Goal: Information Seeking & Learning: Find specific fact

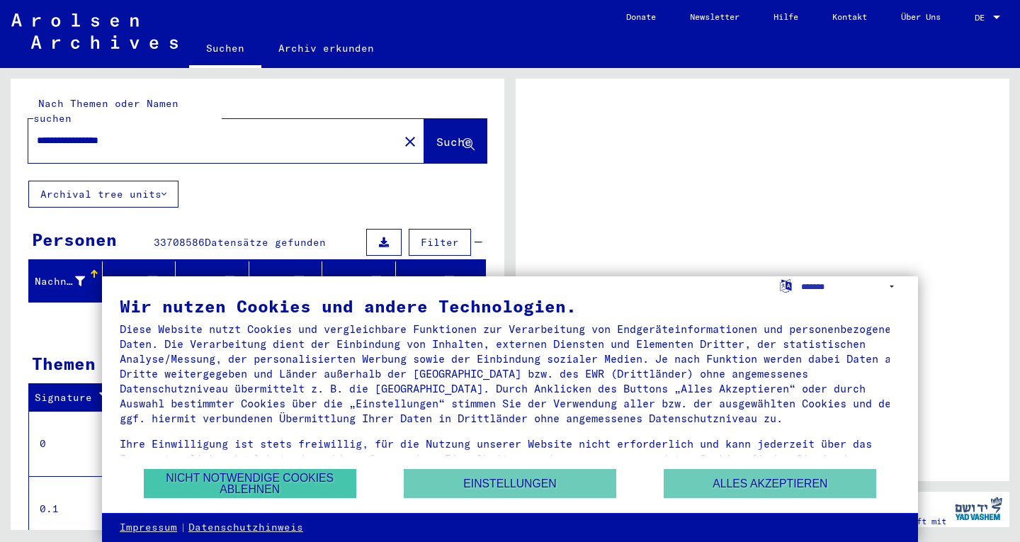
click at [285, 483] on button "Nicht notwendige Cookies ablehnen" at bounding box center [250, 483] width 213 height 29
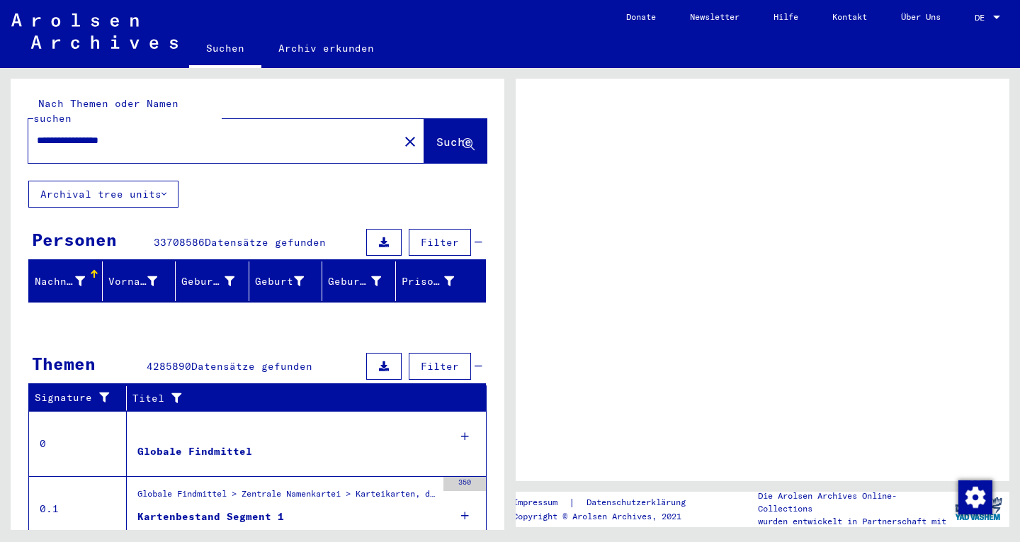
click at [989, 21] on span "DE" at bounding box center [983, 18] width 16 height 10
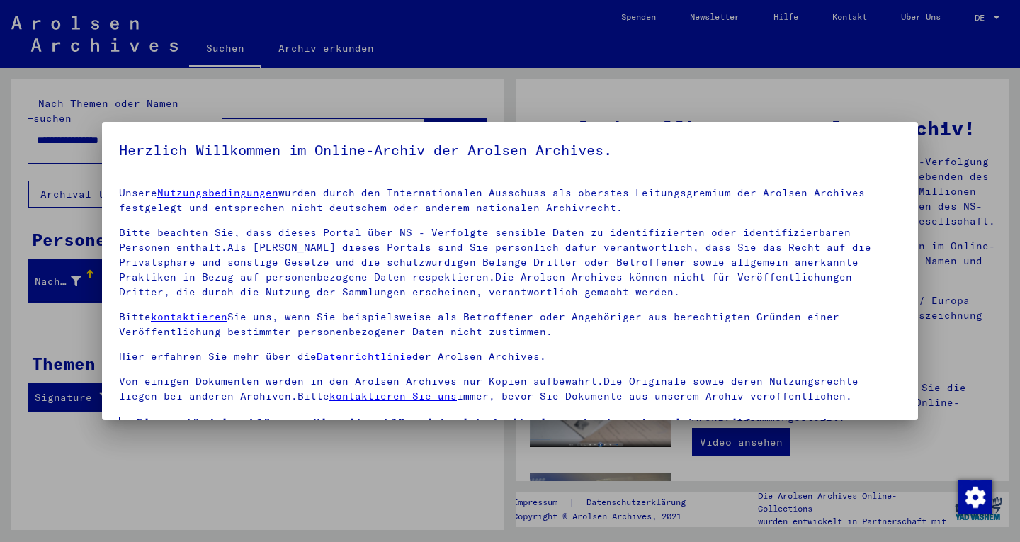
scroll to position [113, 0]
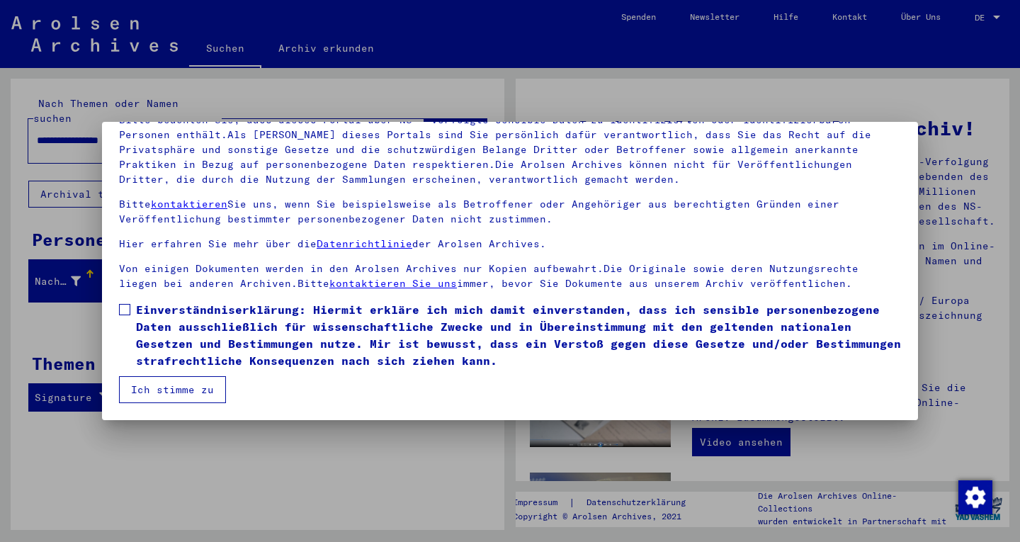
click at [129, 307] on span at bounding box center [124, 309] width 11 height 11
click at [175, 390] on button "Ich stimme zu" at bounding box center [172, 389] width 107 height 27
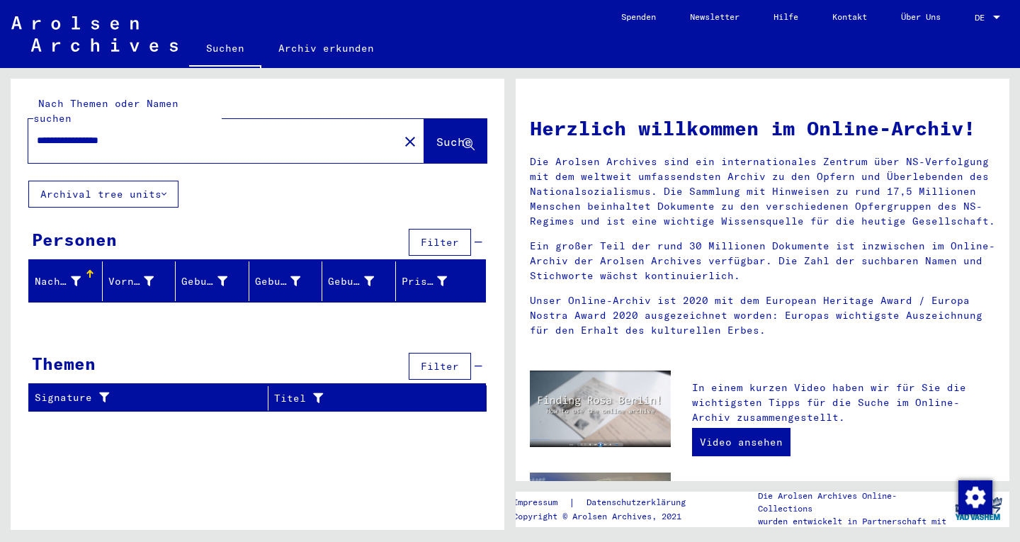
click at [983, 18] on span "DE" at bounding box center [983, 18] width 16 height 10
click at [978, 27] on span "English" at bounding box center [961, 25] width 35 height 11
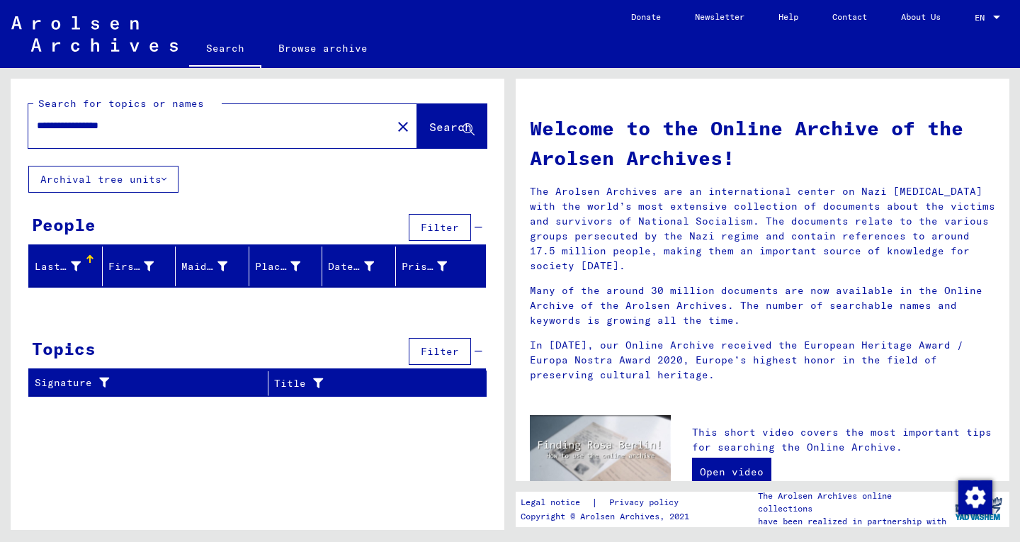
click at [257, 123] on input "**********" at bounding box center [206, 125] width 338 height 15
click at [126, 126] on input "**********" at bounding box center [206, 125] width 338 height 15
click at [124, 122] on input "**********" at bounding box center [206, 125] width 338 height 15
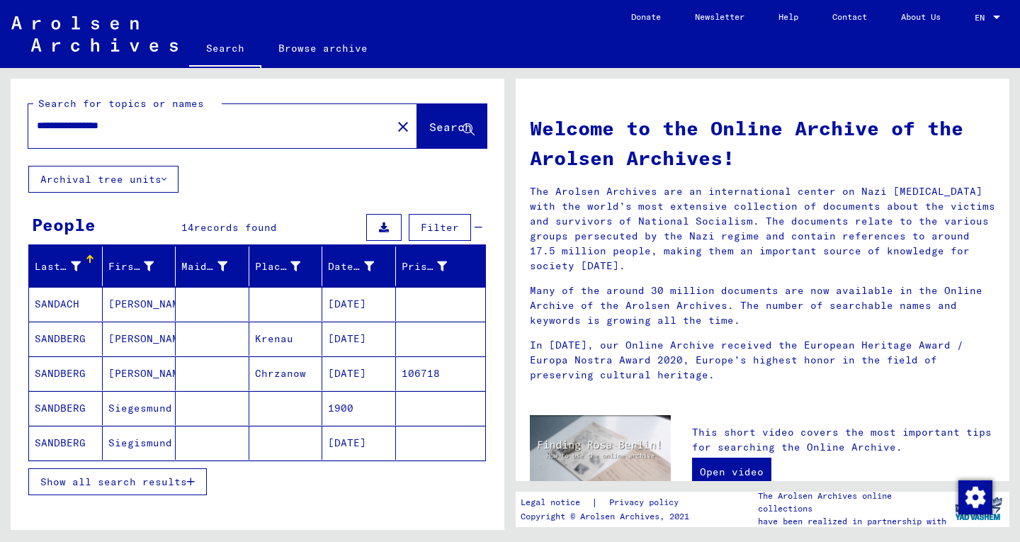
click at [299, 347] on mat-cell "Krenau" at bounding box center [286, 339] width 74 height 34
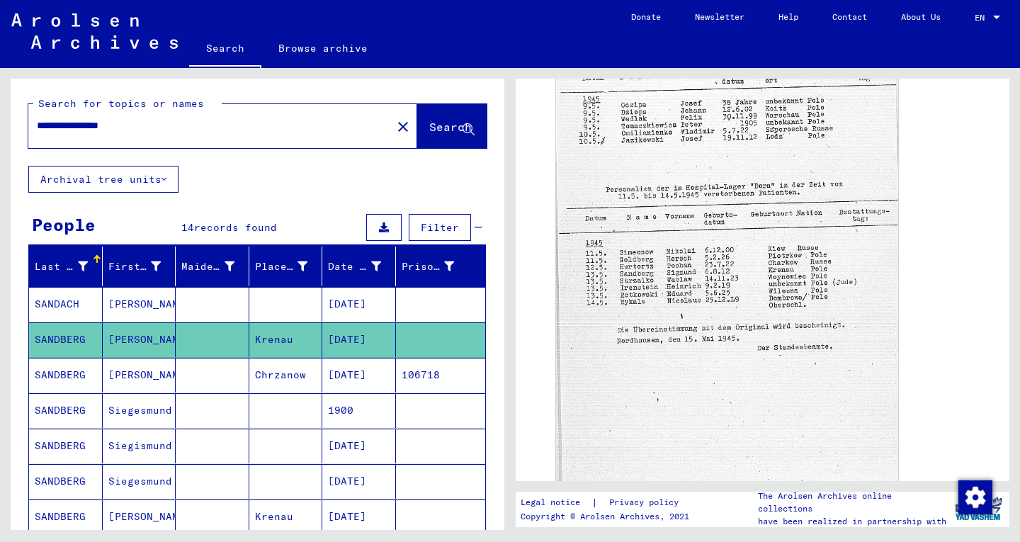
scroll to position [503, 0]
click at [342, 376] on mat-cell "[DATE]" at bounding box center [359, 375] width 74 height 35
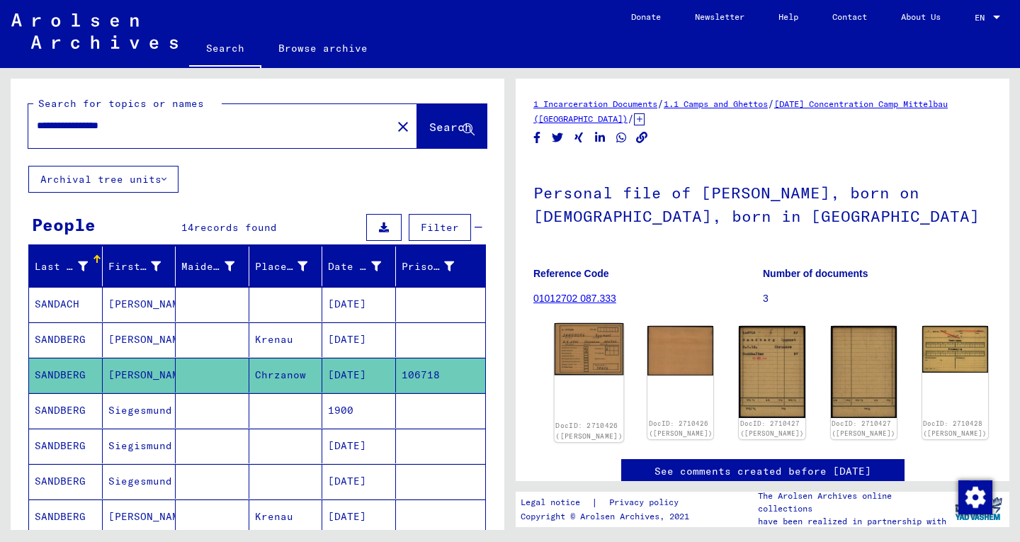
click at [574, 349] on img at bounding box center [589, 349] width 69 height 52
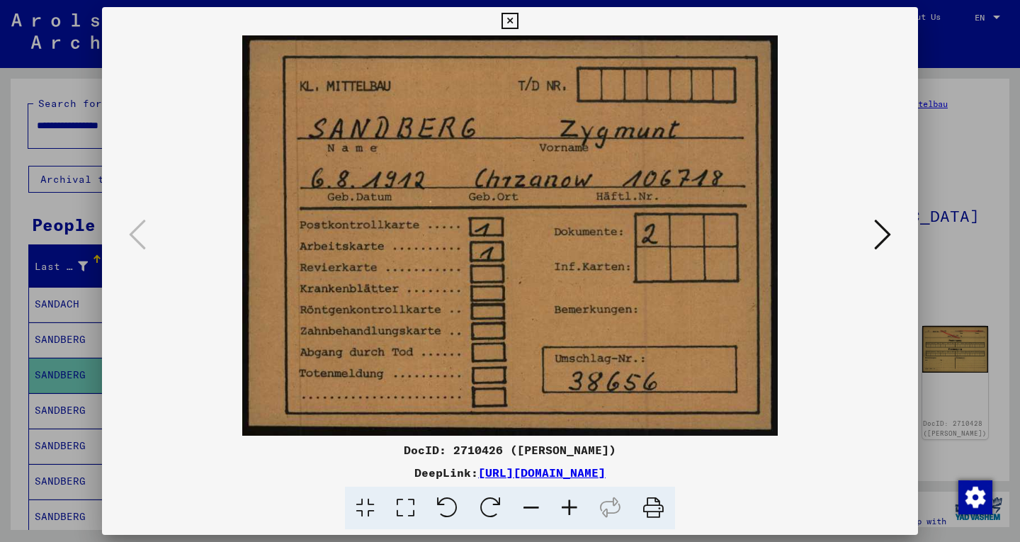
click at [890, 244] on icon at bounding box center [882, 234] width 17 height 34
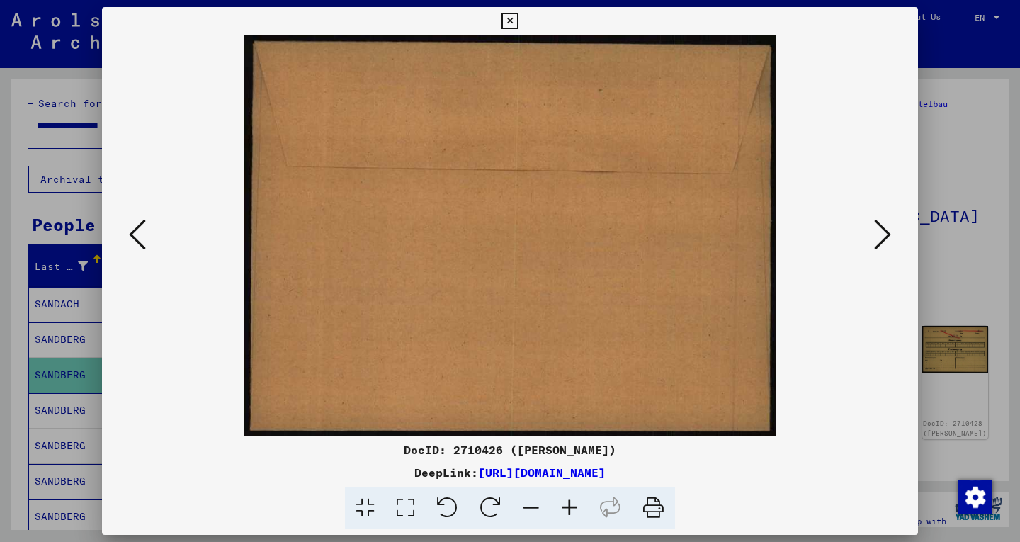
click at [890, 244] on icon at bounding box center [882, 234] width 17 height 34
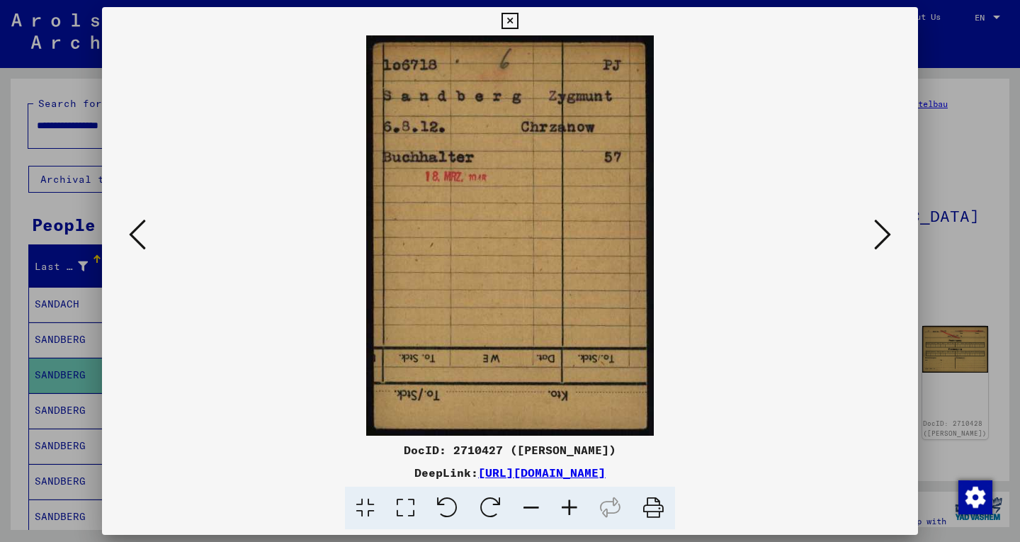
click at [872, 247] on button at bounding box center [883, 235] width 26 height 40
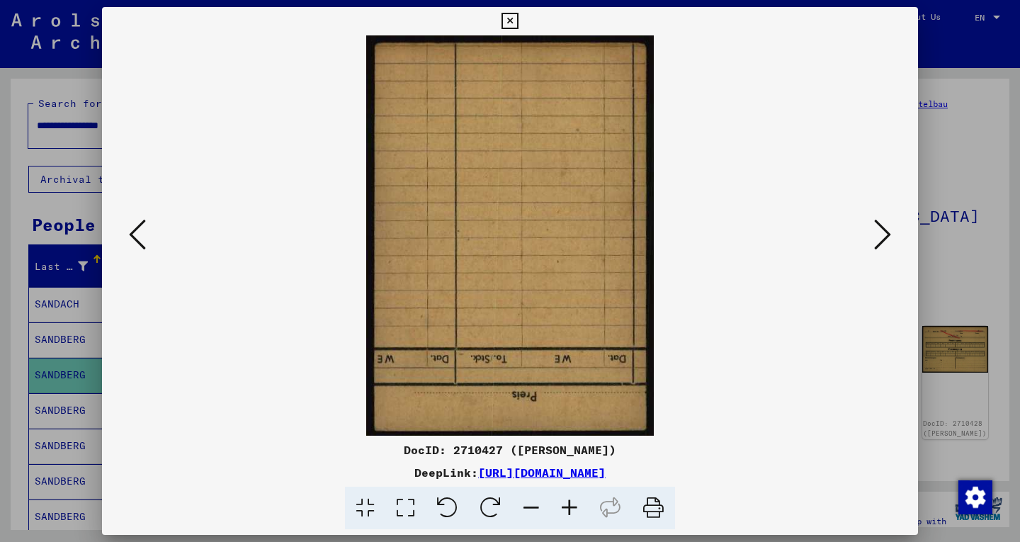
click at [869, 251] on img at bounding box center [510, 235] width 720 height 400
click at [876, 251] on icon at bounding box center [882, 234] width 17 height 34
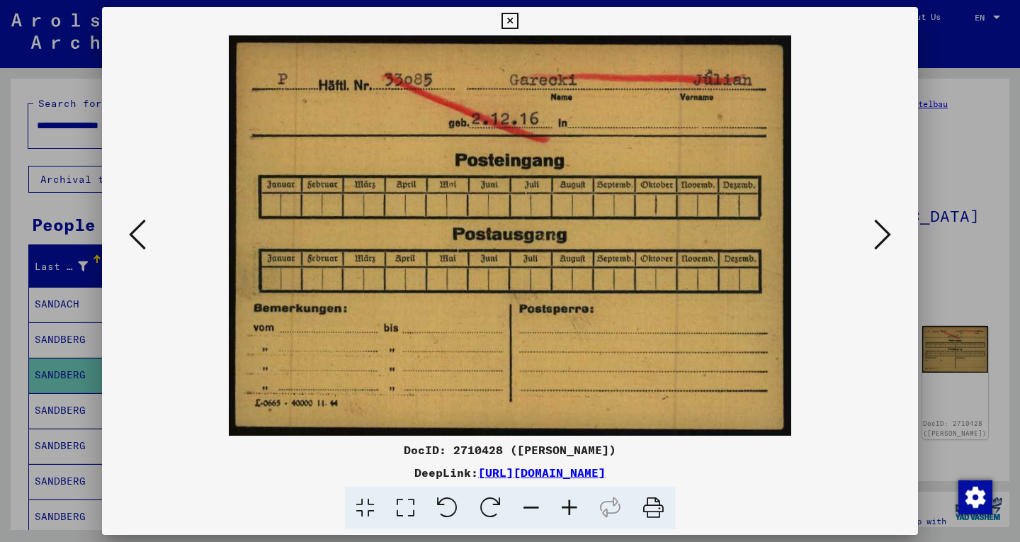
click at [876, 251] on button at bounding box center [883, 235] width 26 height 40
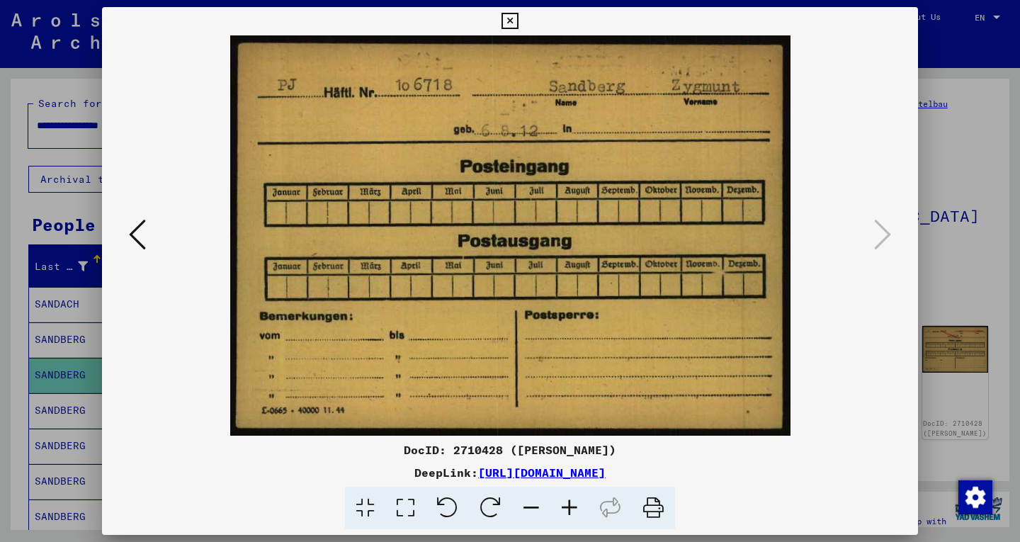
click at [963, 219] on div at bounding box center [510, 271] width 1020 height 542
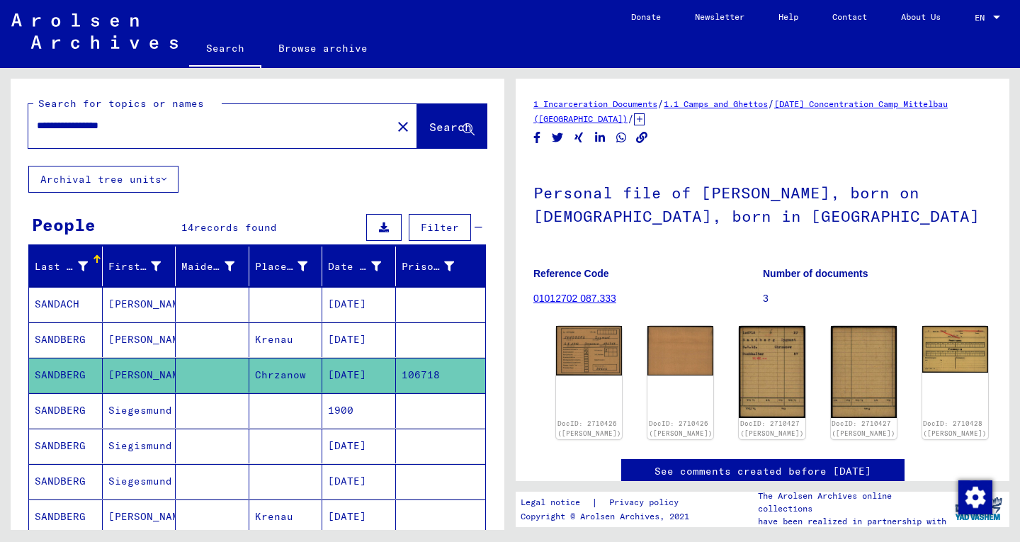
click at [360, 409] on mat-cell "1900" at bounding box center [359, 410] width 74 height 35
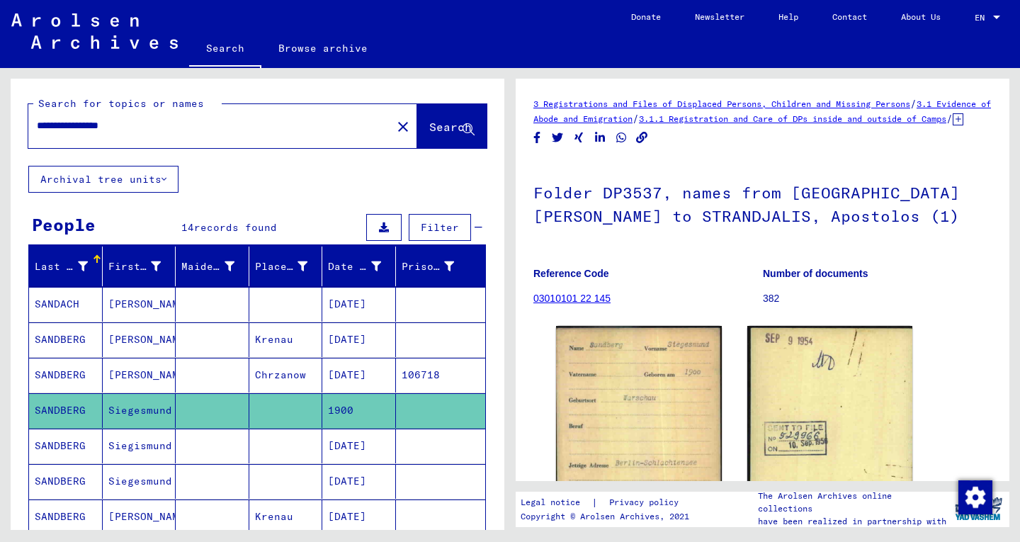
click at [380, 458] on mat-cell "[DATE]" at bounding box center [359, 446] width 74 height 35
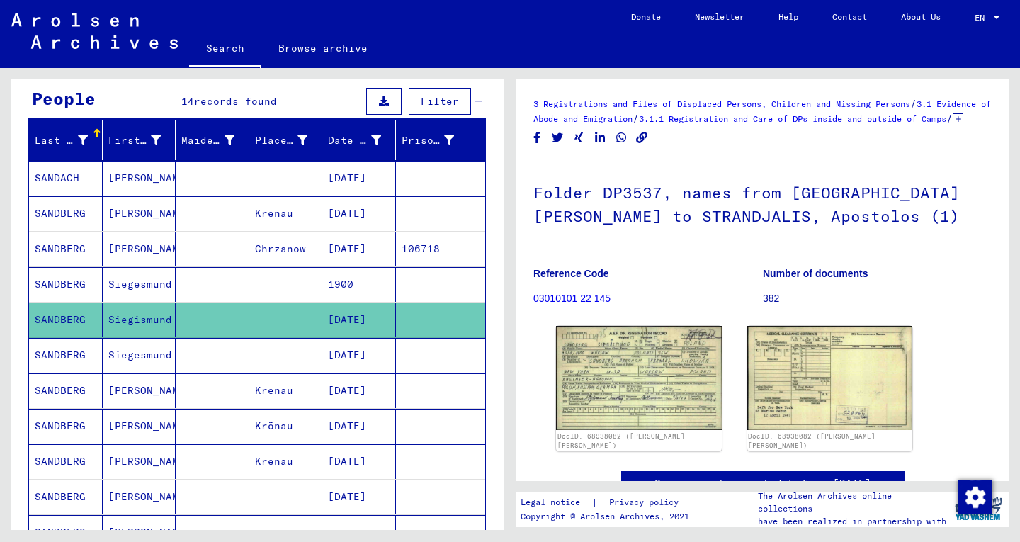
click at [381, 397] on mat-cell "[DATE]" at bounding box center [359, 390] width 74 height 35
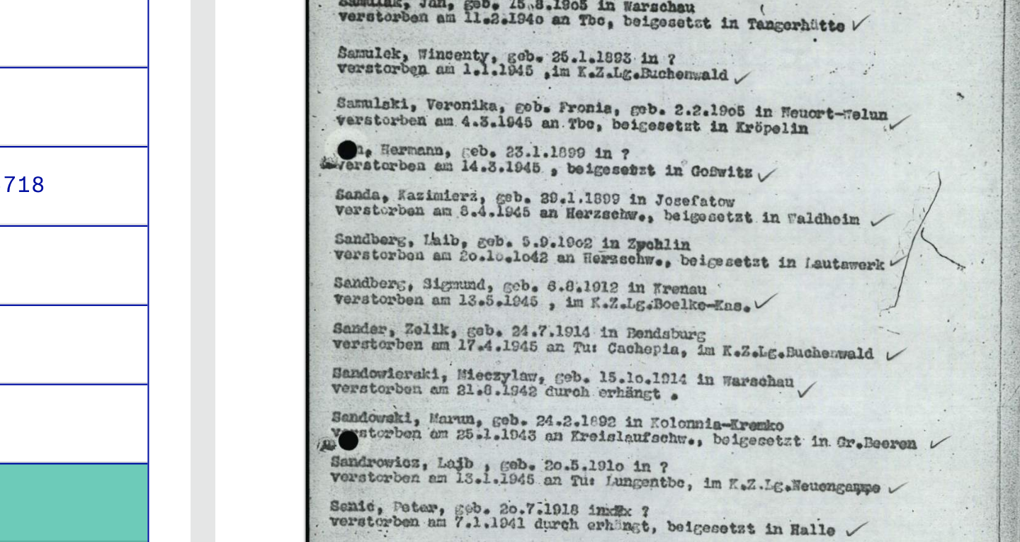
scroll to position [559, 0]
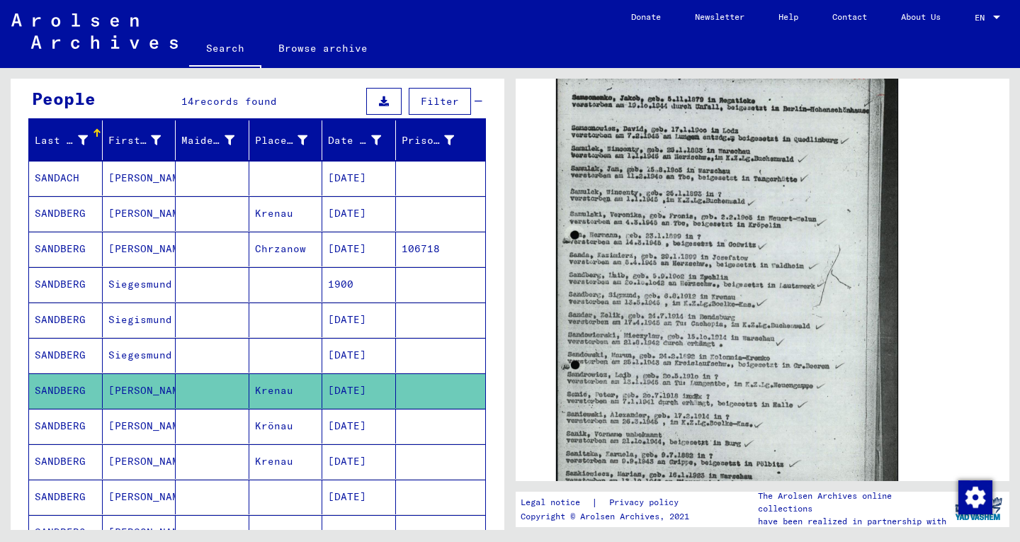
click at [396, 434] on mat-cell at bounding box center [441, 426] width 90 height 35
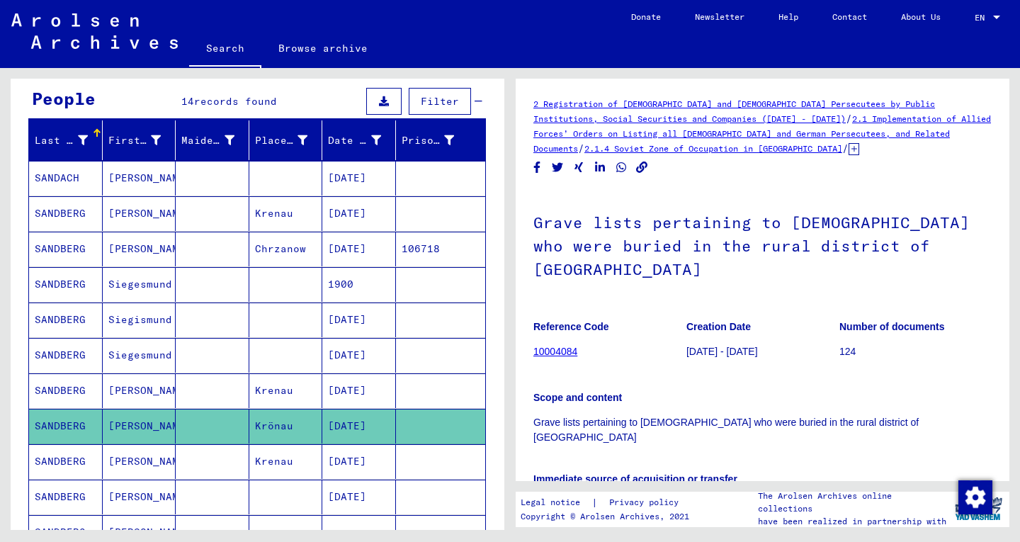
scroll to position [6, 0]
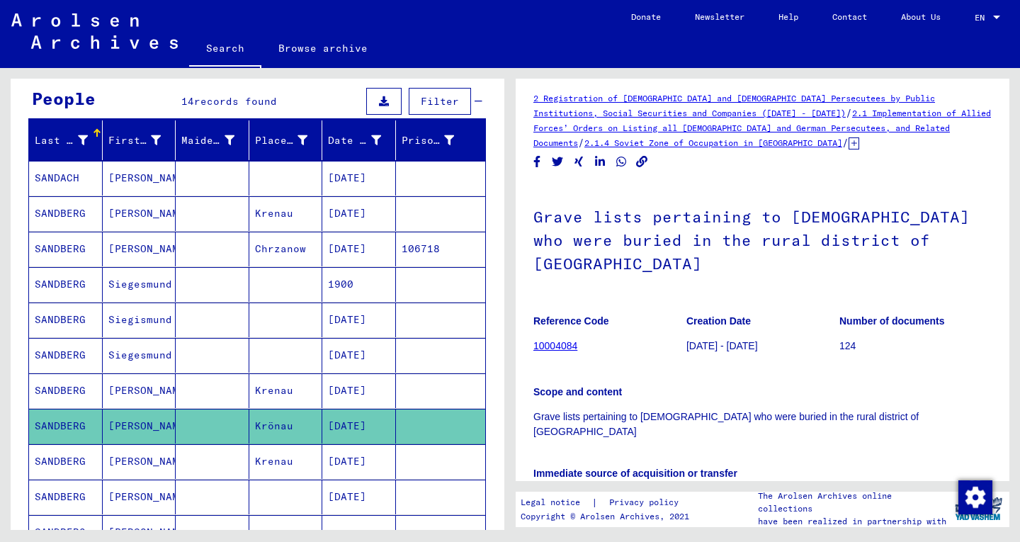
click at [398, 464] on mat-cell at bounding box center [441, 461] width 90 height 35
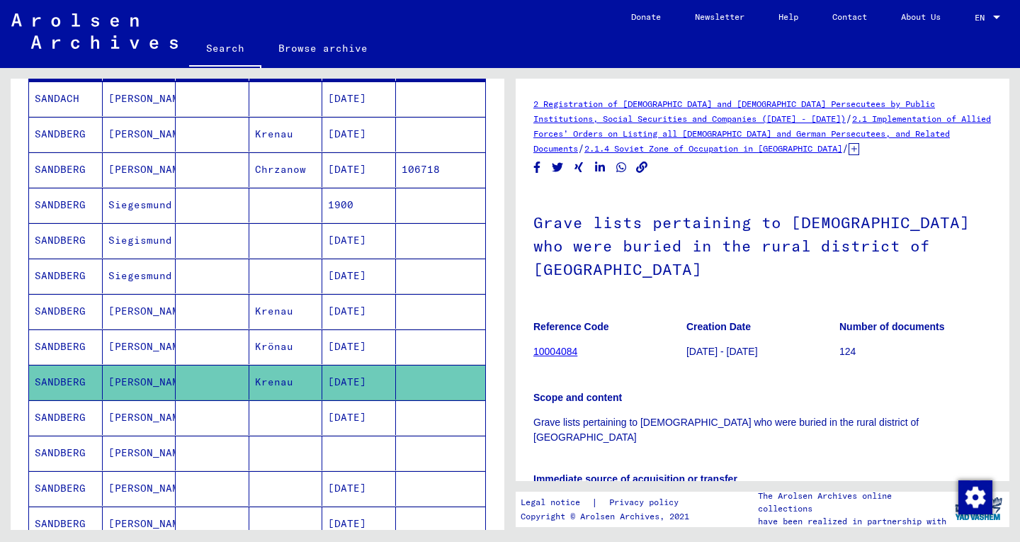
scroll to position [262, 0]
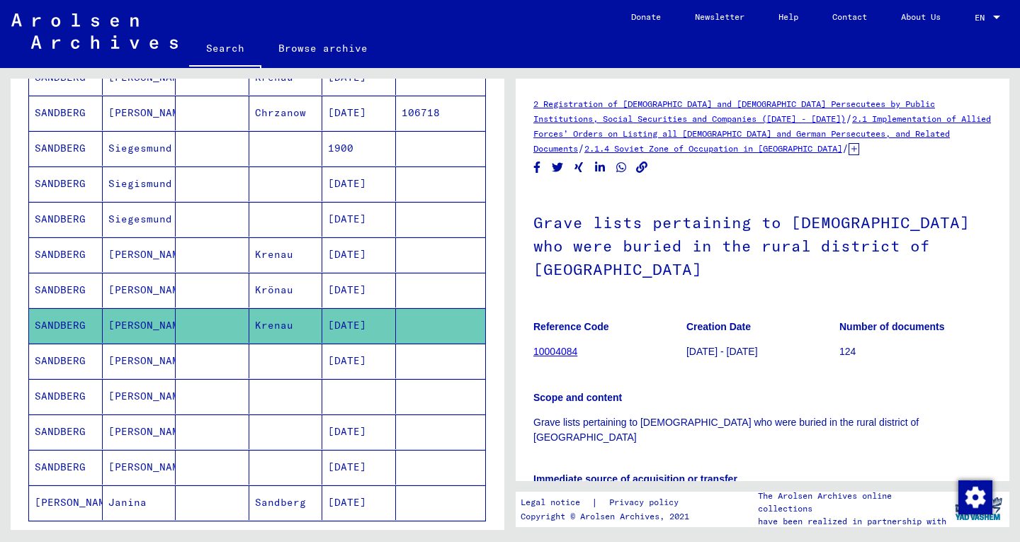
click at [423, 352] on mat-cell at bounding box center [441, 361] width 90 height 35
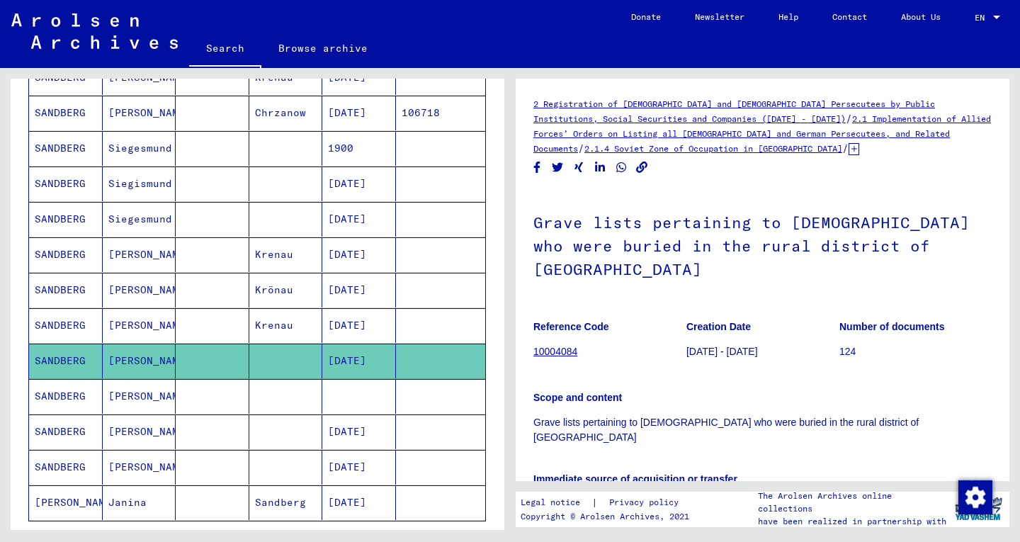
click at [425, 397] on mat-cell at bounding box center [441, 396] width 90 height 35
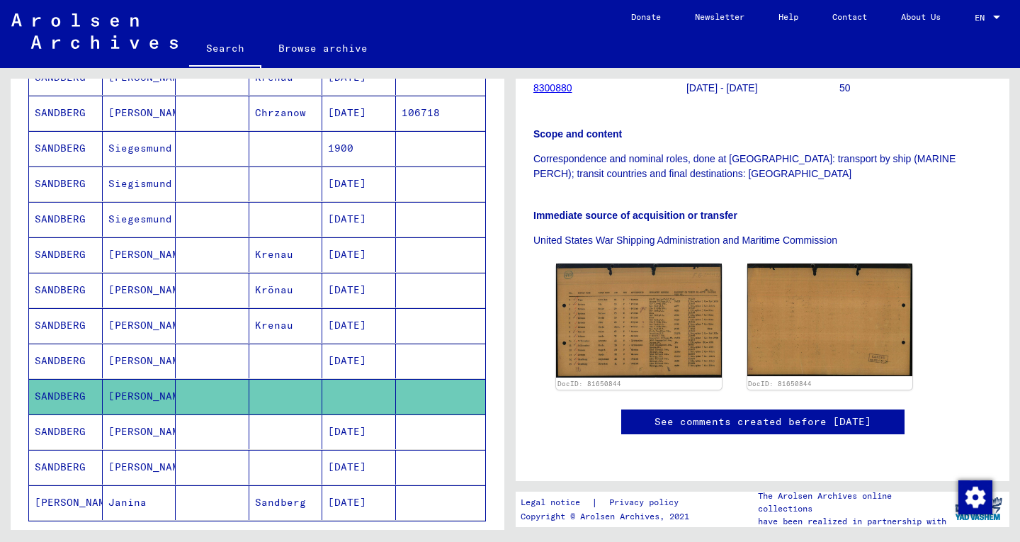
click at [405, 430] on mat-cell at bounding box center [441, 431] width 90 height 35
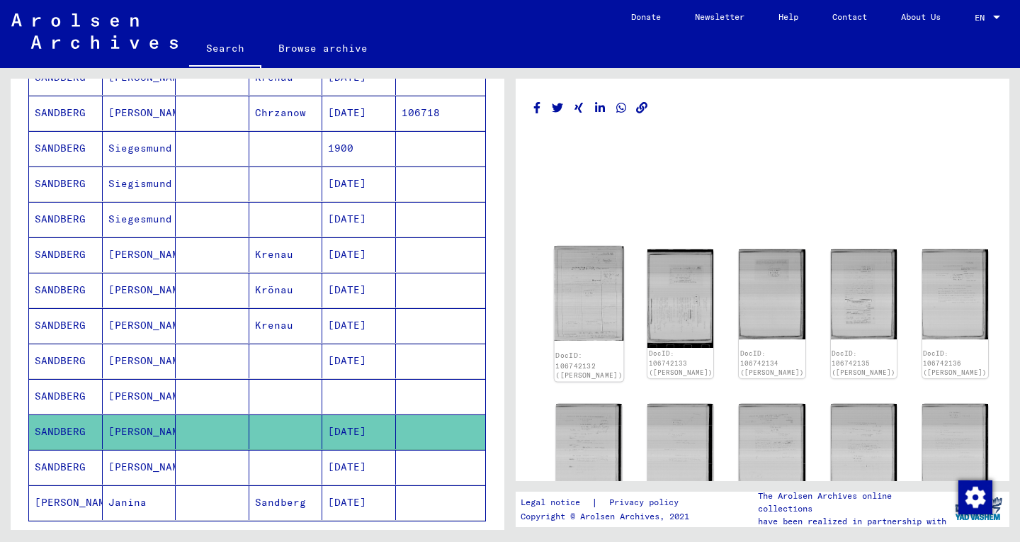
click at [580, 272] on img at bounding box center [589, 294] width 69 height 94
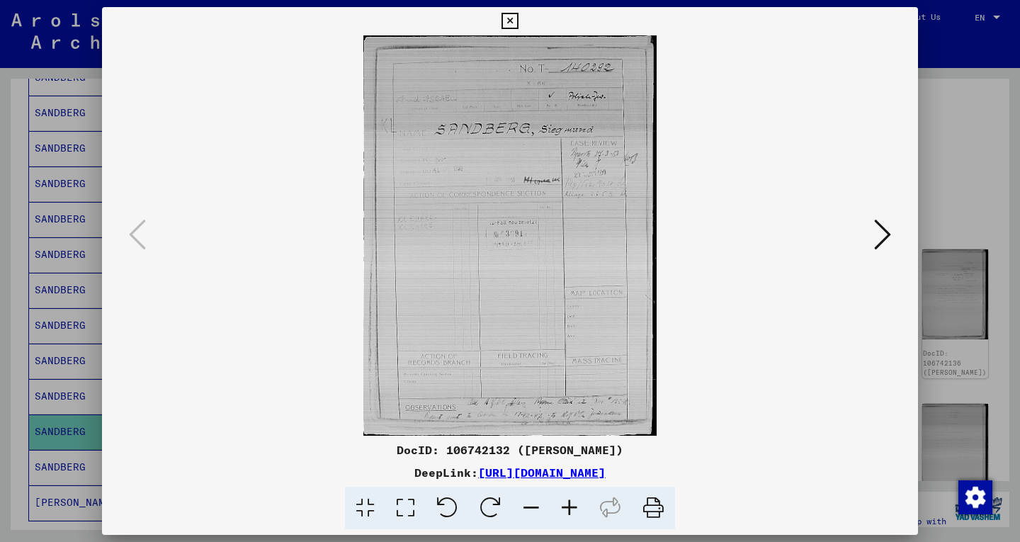
click at [883, 236] on icon at bounding box center [882, 234] width 17 height 34
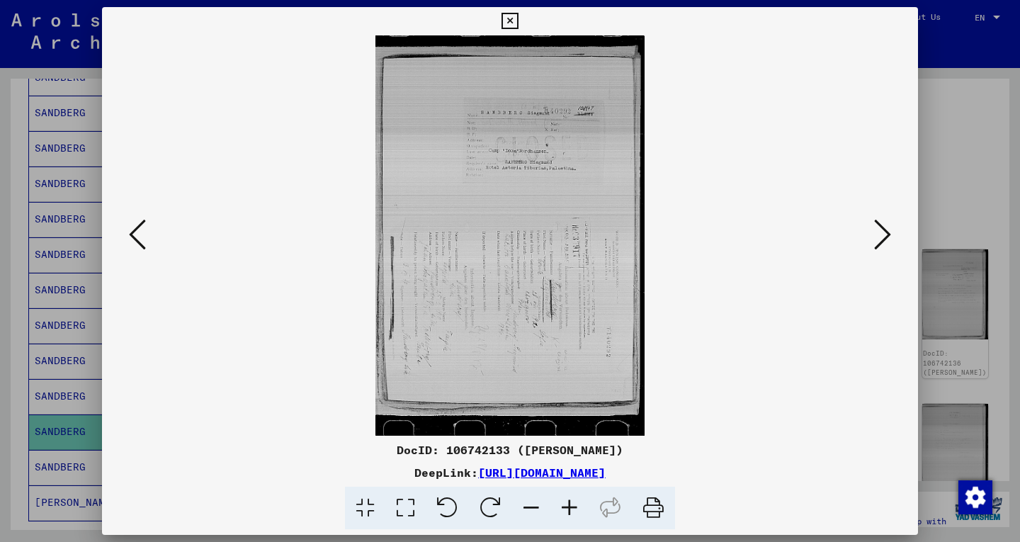
click at [884, 248] on icon at bounding box center [882, 234] width 17 height 34
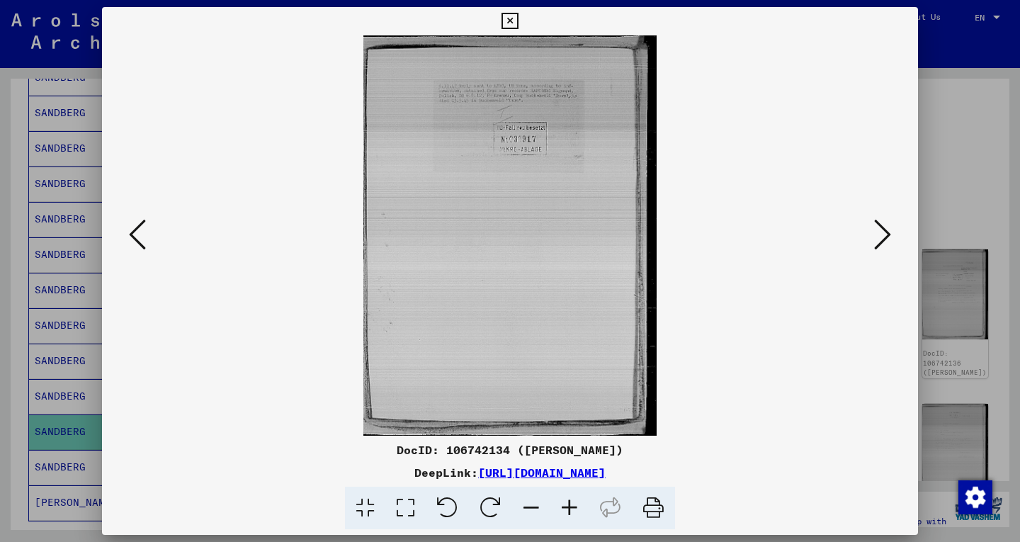
click at [883, 245] on icon at bounding box center [882, 234] width 17 height 34
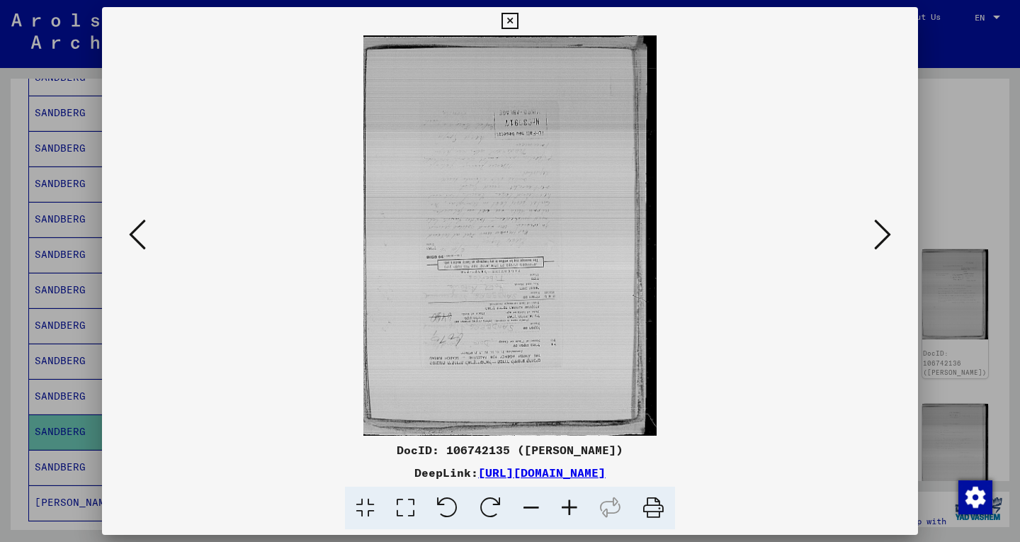
click at [883, 242] on icon at bounding box center [882, 234] width 17 height 34
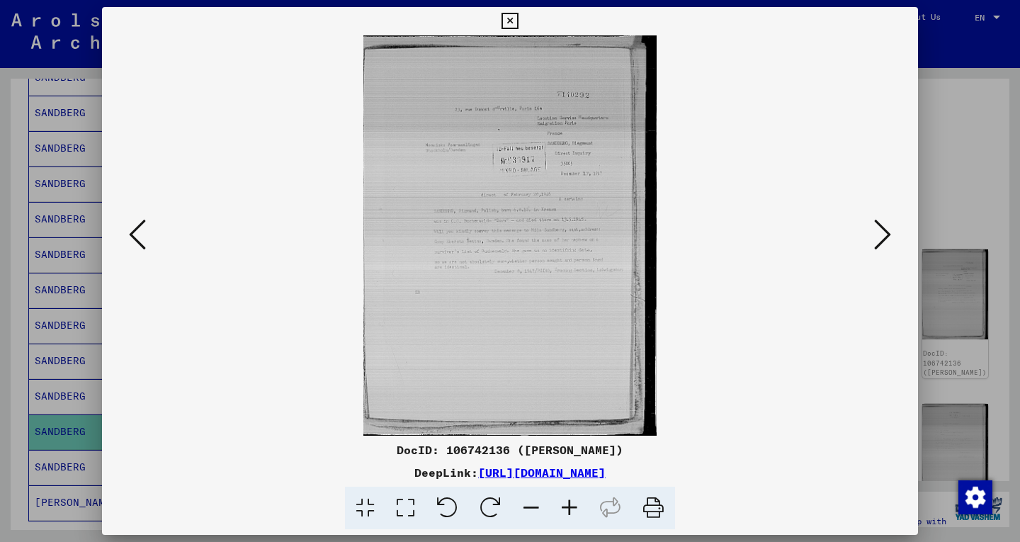
click at [878, 232] on icon at bounding box center [882, 234] width 17 height 34
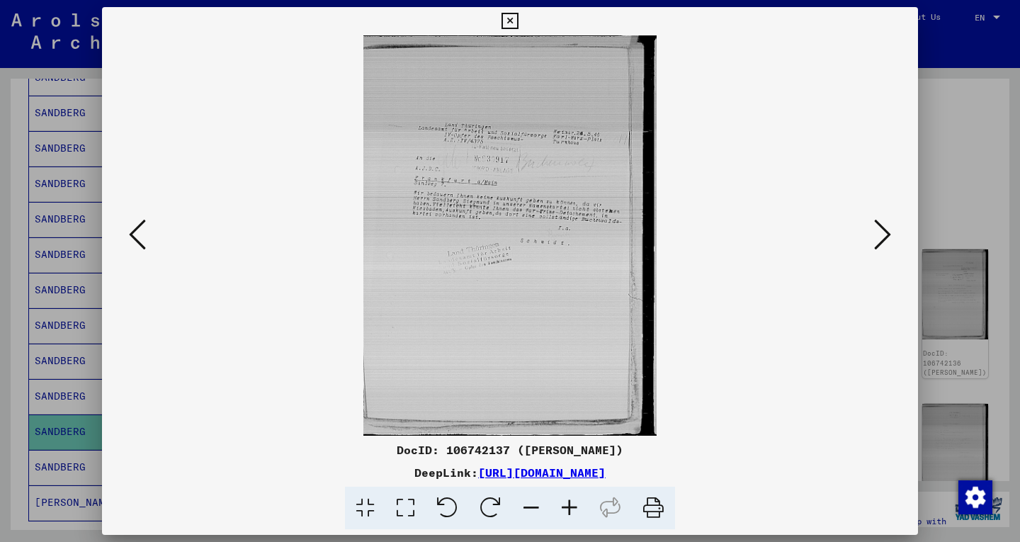
click at [876, 237] on icon at bounding box center [882, 234] width 17 height 34
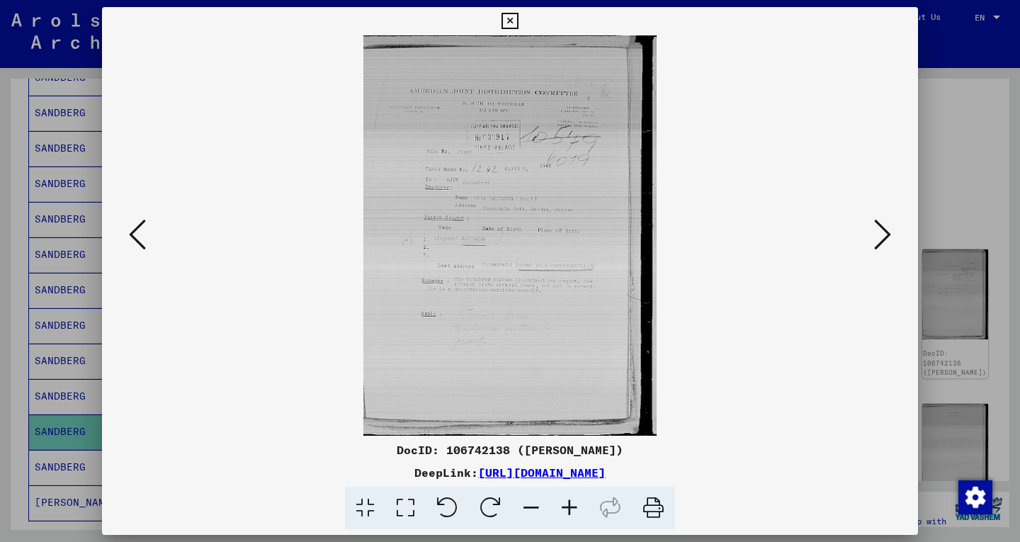
click at [869, 230] on img at bounding box center [510, 235] width 720 height 400
click at [884, 239] on icon at bounding box center [882, 234] width 17 height 34
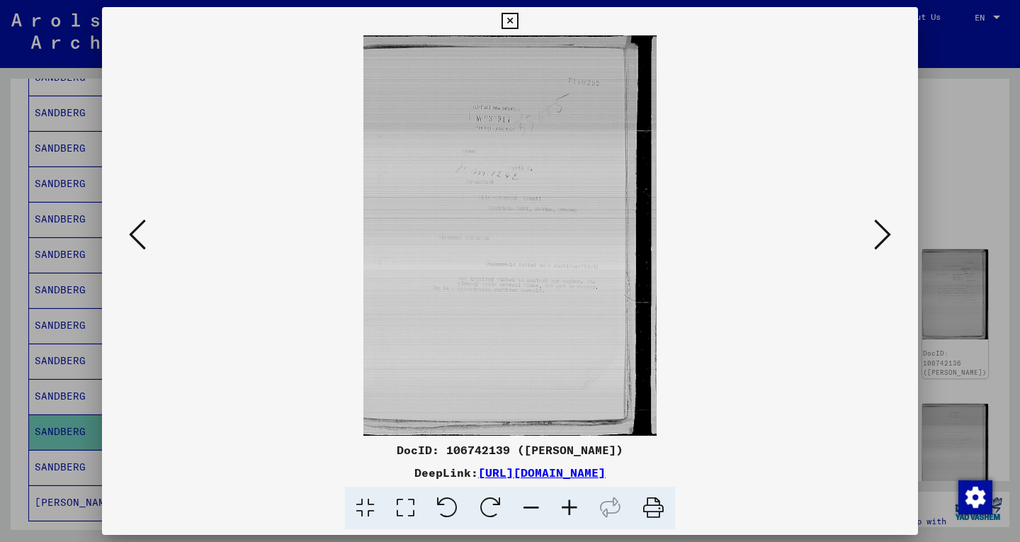
click at [881, 243] on icon at bounding box center [882, 234] width 17 height 34
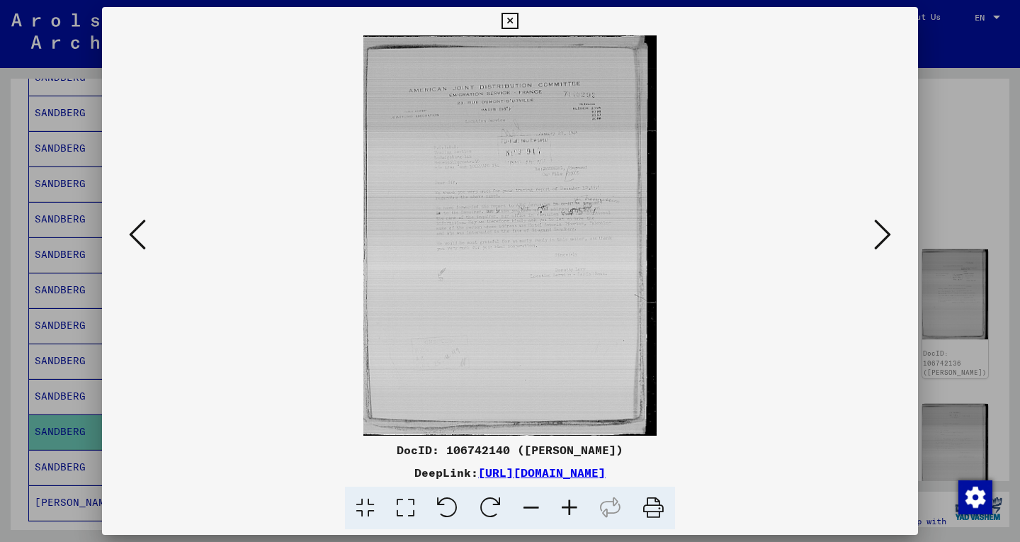
click at [881, 240] on icon at bounding box center [882, 234] width 17 height 34
click at [877, 243] on icon at bounding box center [882, 234] width 17 height 34
click at [883, 238] on icon at bounding box center [882, 234] width 17 height 34
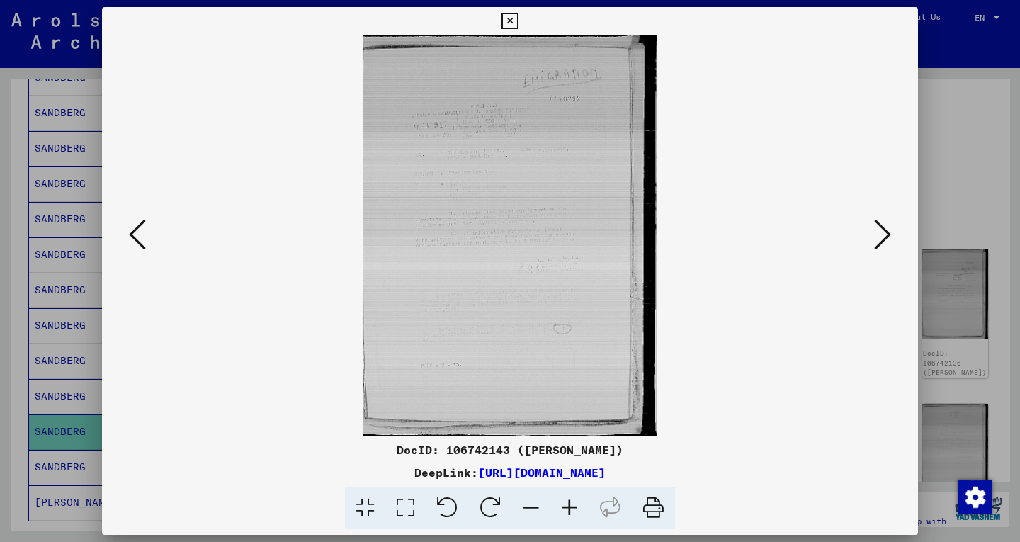
click at [878, 236] on icon at bounding box center [882, 234] width 17 height 34
click at [871, 242] on button at bounding box center [883, 235] width 26 height 40
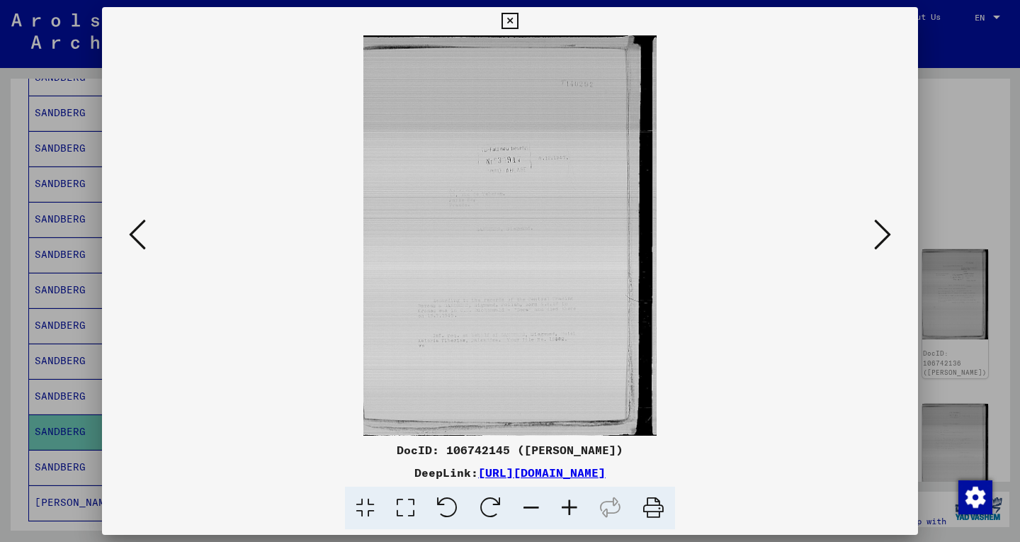
click at [869, 241] on img at bounding box center [510, 235] width 720 height 400
click at [876, 232] on icon at bounding box center [882, 234] width 17 height 34
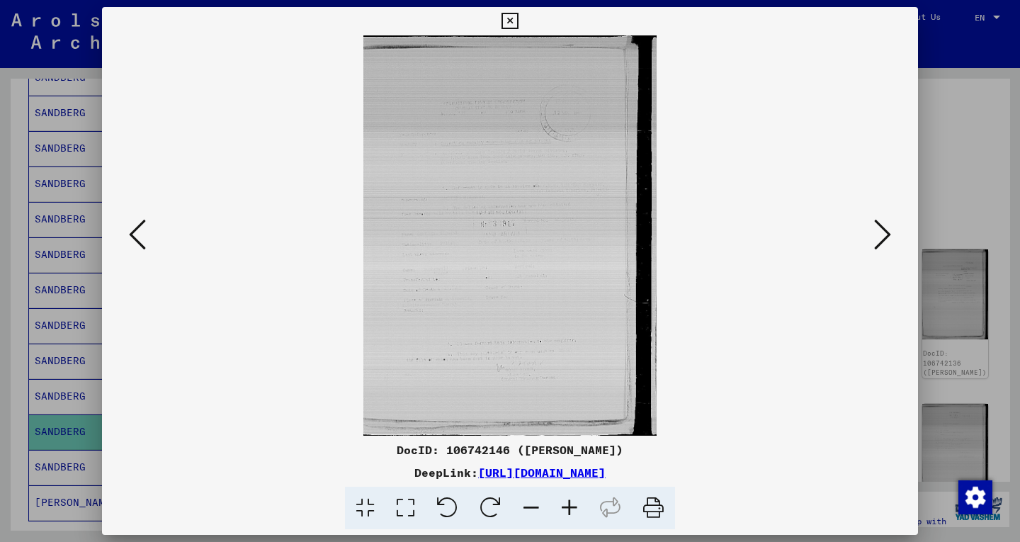
click at [876, 238] on icon at bounding box center [882, 234] width 17 height 34
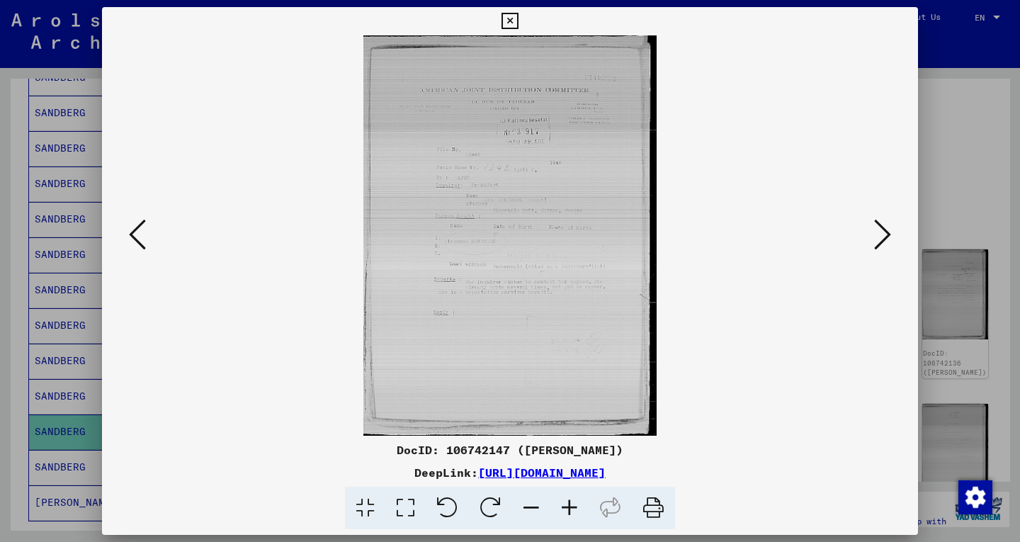
click at [876, 240] on icon at bounding box center [882, 234] width 17 height 34
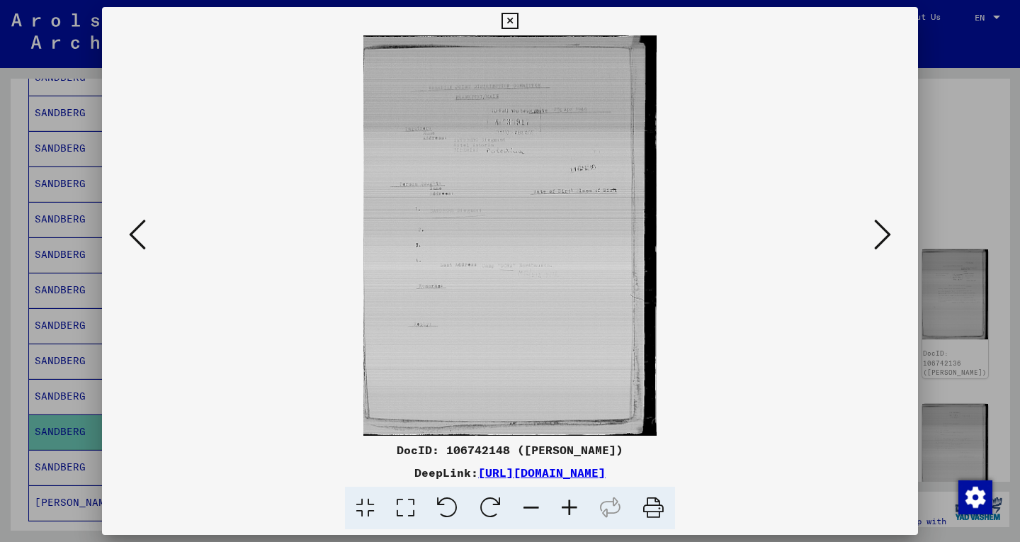
click at [129, 247] on icon at bounding box center [137, 234] width 17 height 34
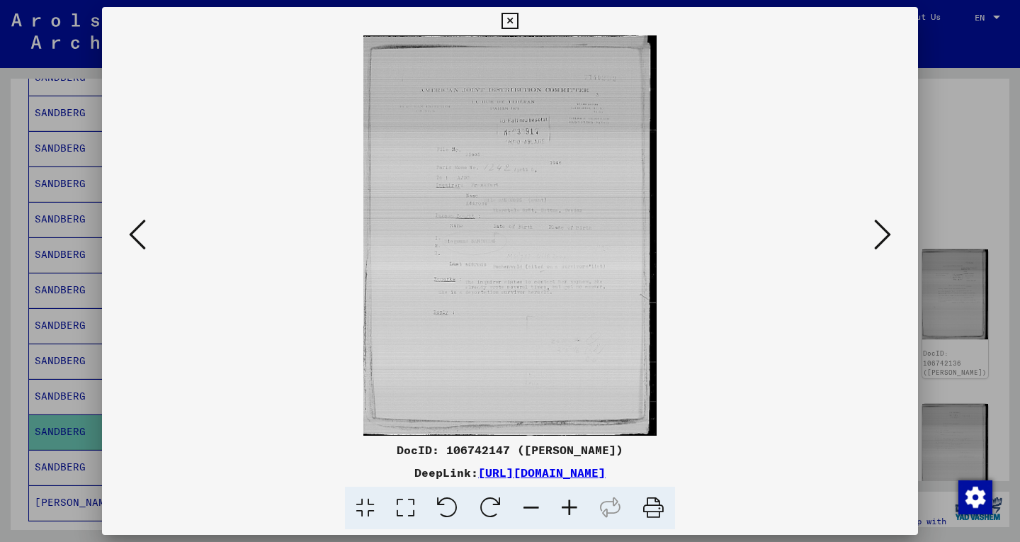
click at [881, 237] on icon at bounding box center [882, 234] width 17 height 34
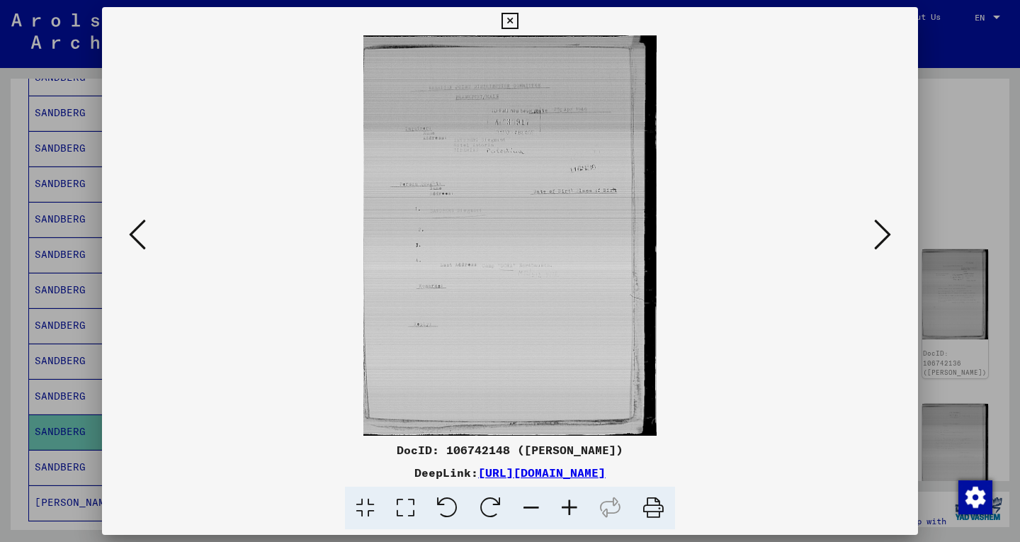
click at [884, 229] on icon at bounding box center [882, 234] width 17 height 34
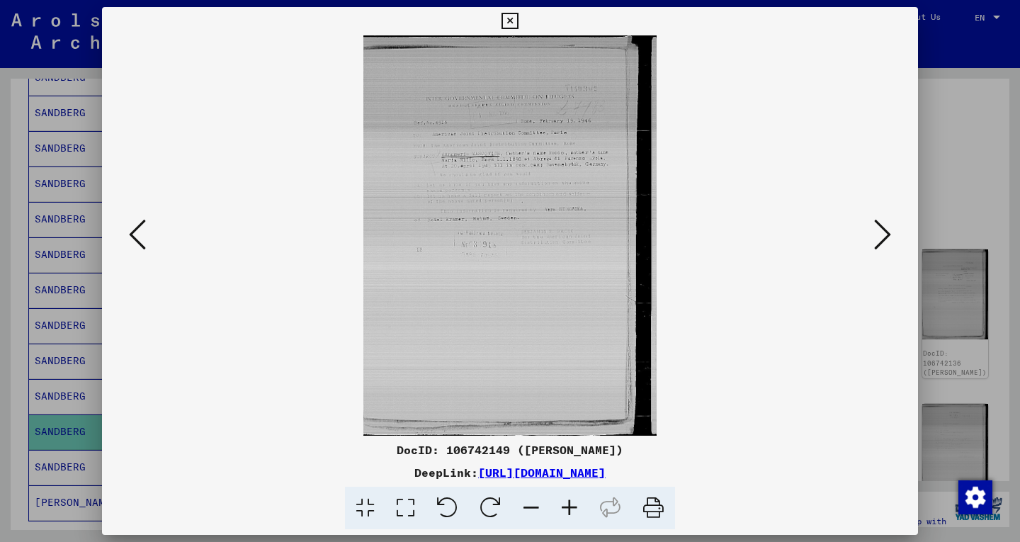
click at [878, 232] on icon at bounding box center [882, 234] width 17 height 34
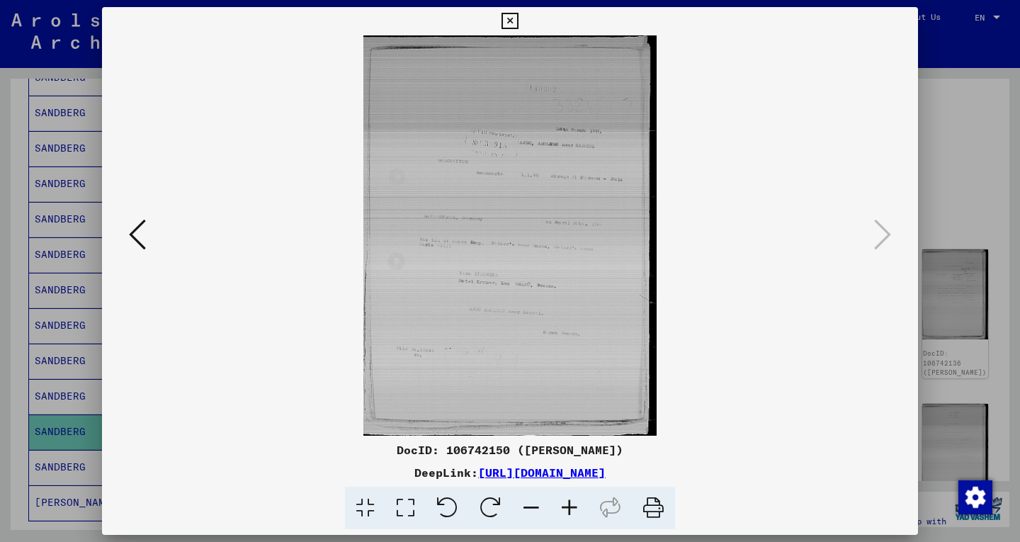
click at [951, 118] on div at bounding box center [510, 271] width 1020 height 542
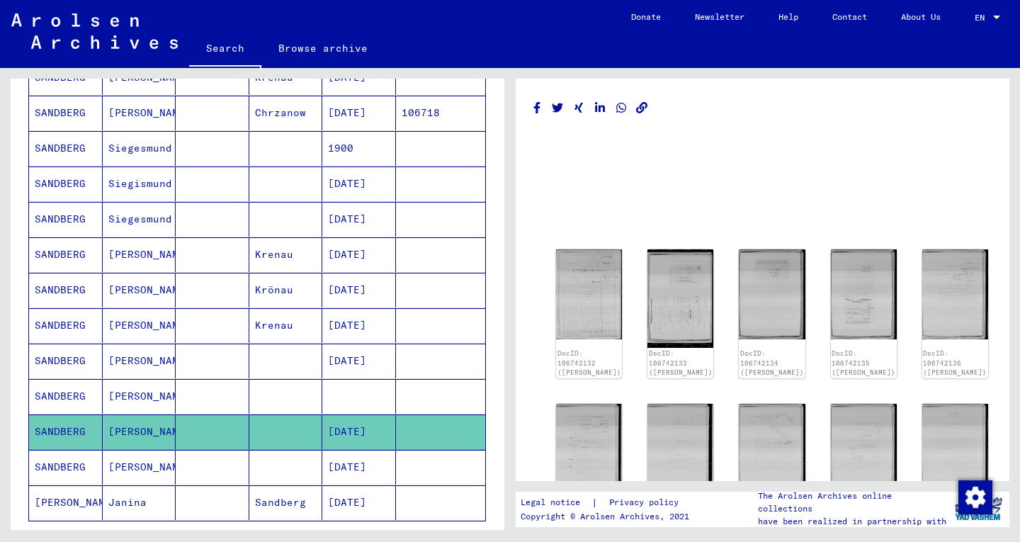
click at [322, 493] on mat-cell "[DATE]" at bounding box center [359, 502] width 74 height 35
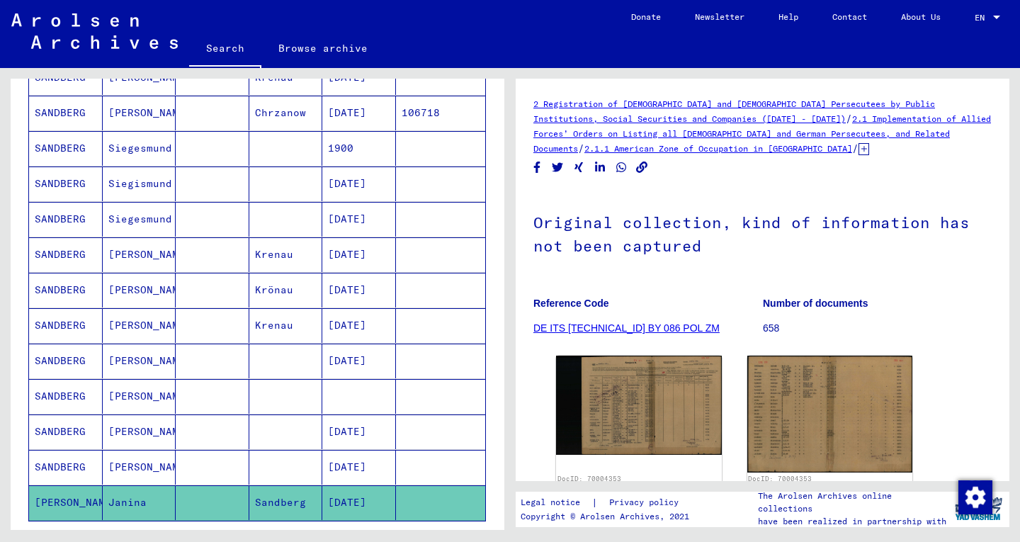
click at [341, 465] on mat-cell "[DATE]" at bounding box center [359, 467] width 74 height 35
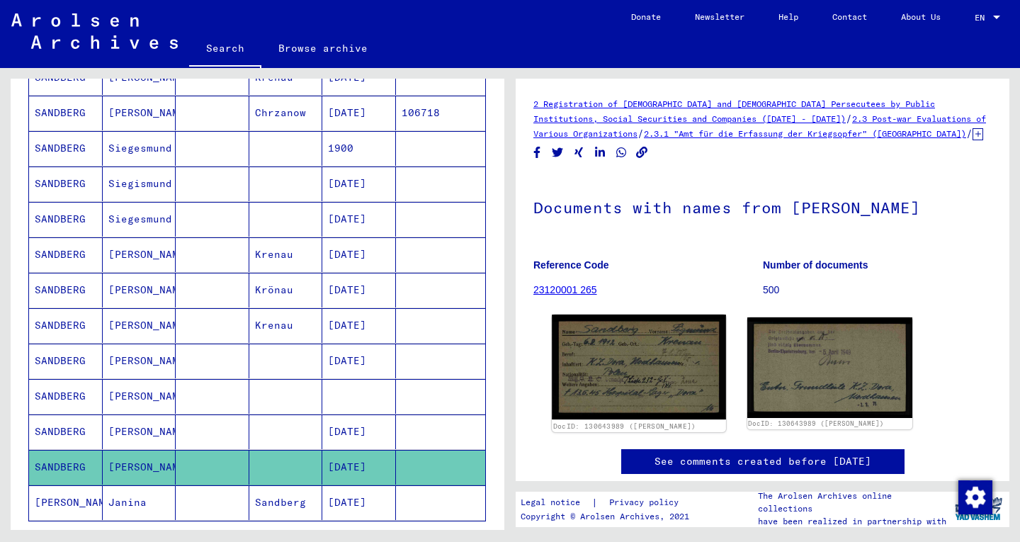
click at [682, 366] on img at bounding box center [639, 367] width 174 height 105
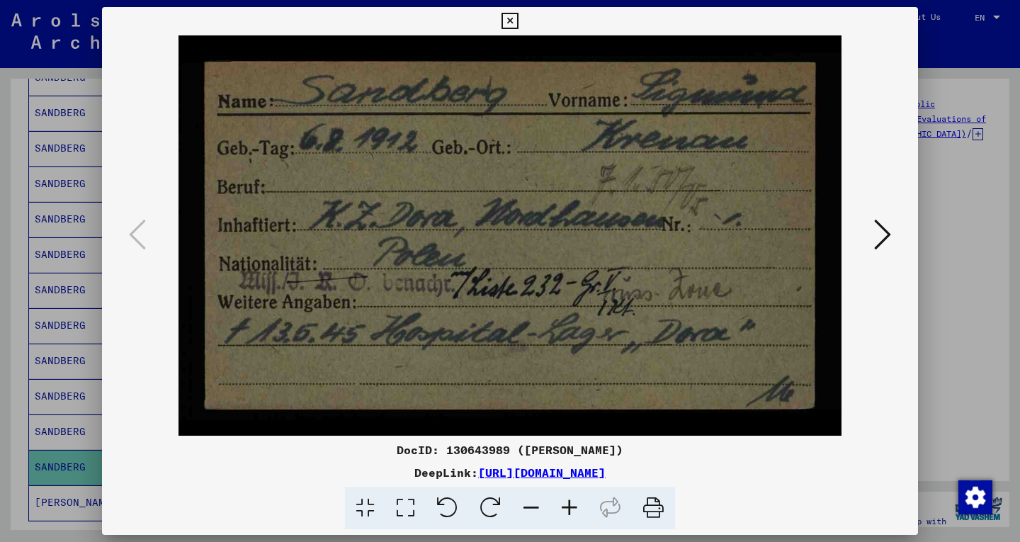
click at [878, 236] on icon at bounding box center [882, 234] width 17 height 34
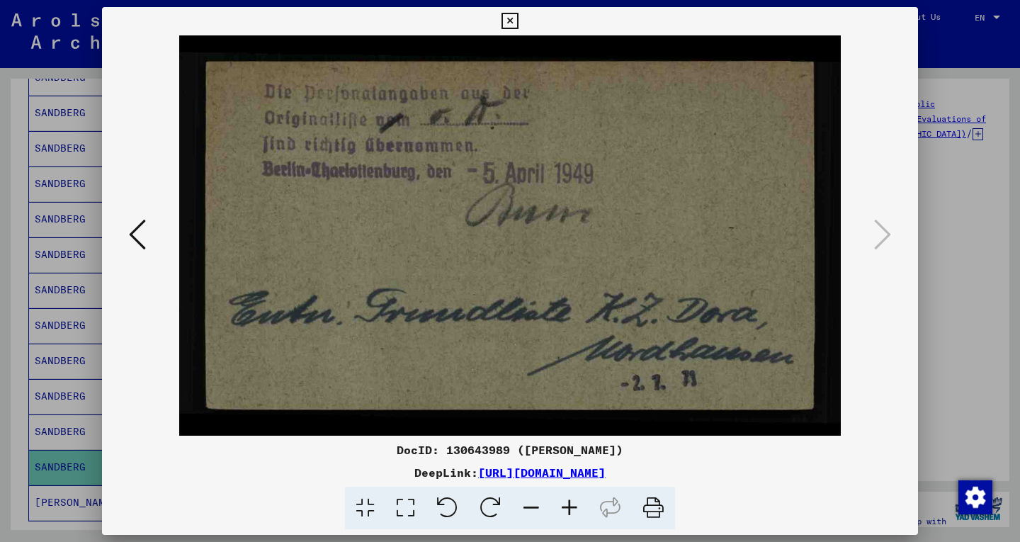
click at [130, 248] on icon at bounding box center [137, 234] width 17 height 34
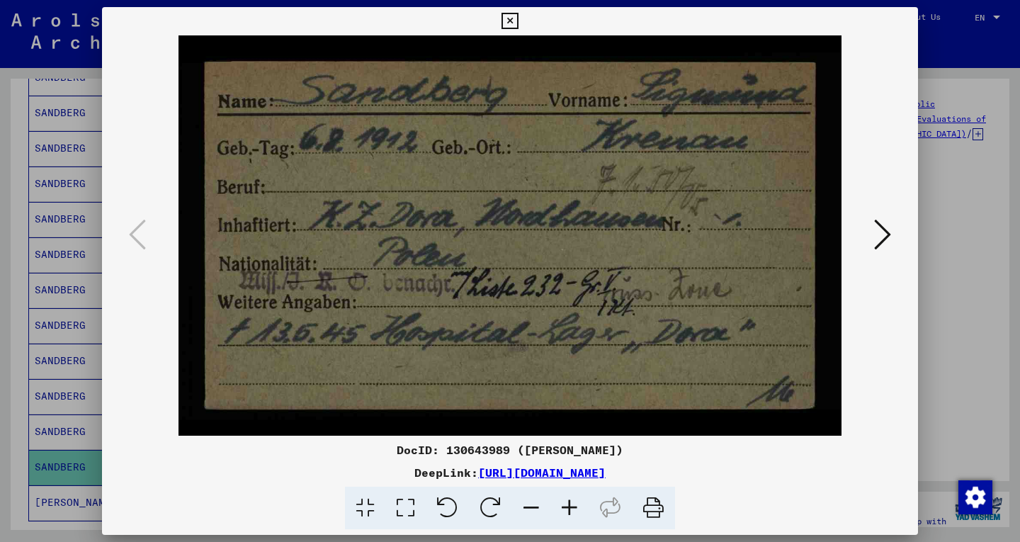
click at [949, 161] on div at bounding box center [510, 271] width 1020 height 542
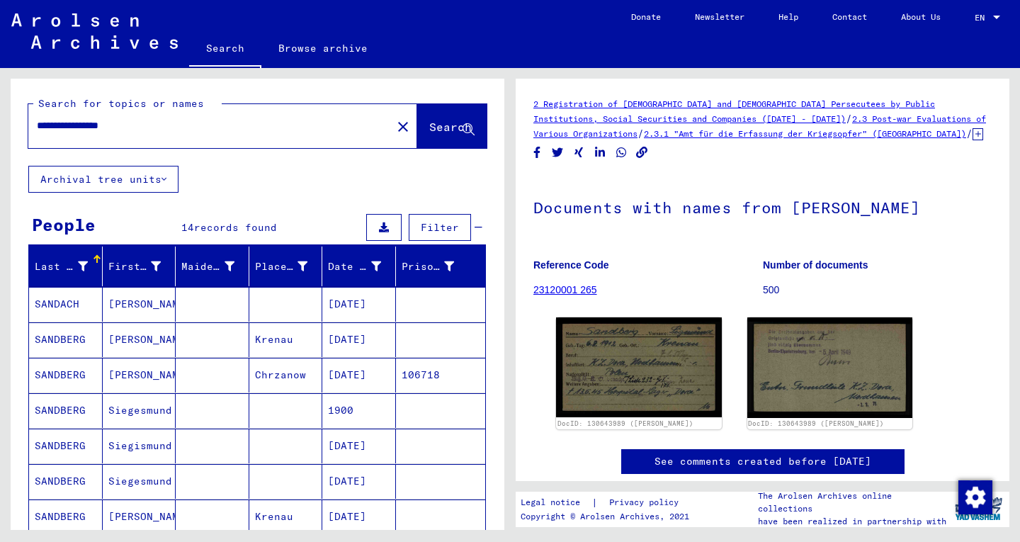
click at [127, 124] on input "**********" at bounding box center [210, 125] width 346 height 15
click at [132, 120] on input "**********" at bounding box center [210, 125] width 346 height 15
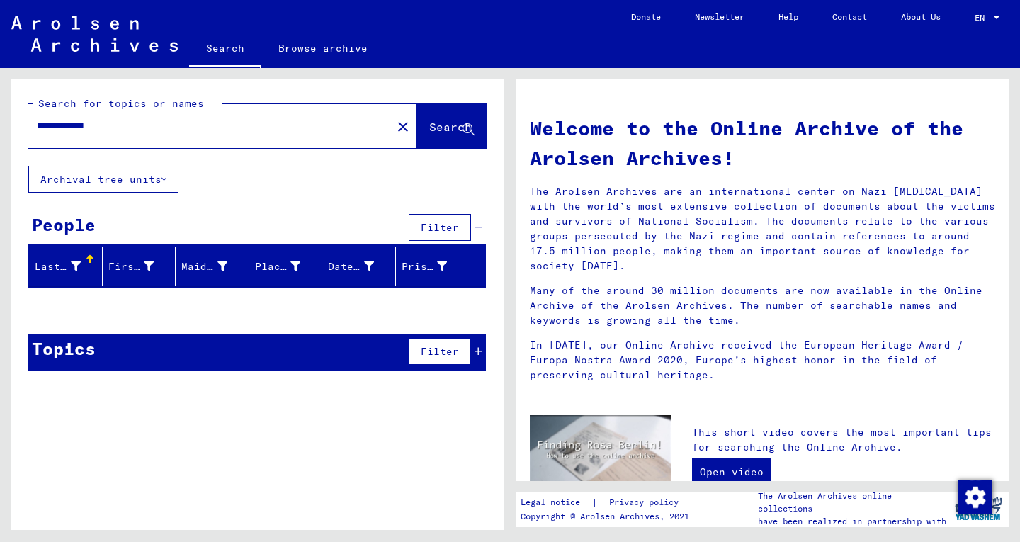
click at [478, 351] on icon at bounding box center [479, 351] width 8 height 10
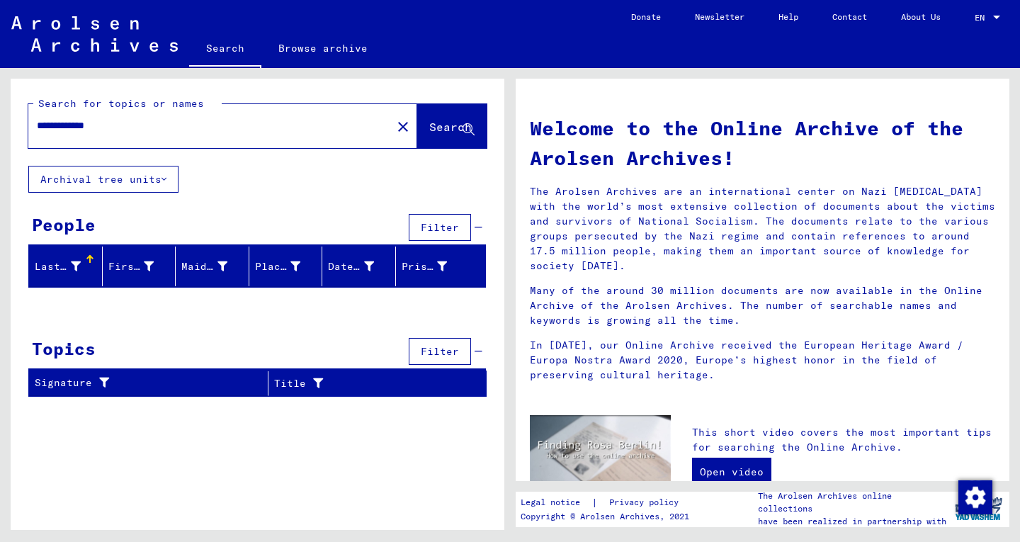
click at [259, 123] on input "**********" at bounding box center [206, 125] width 338 height 15
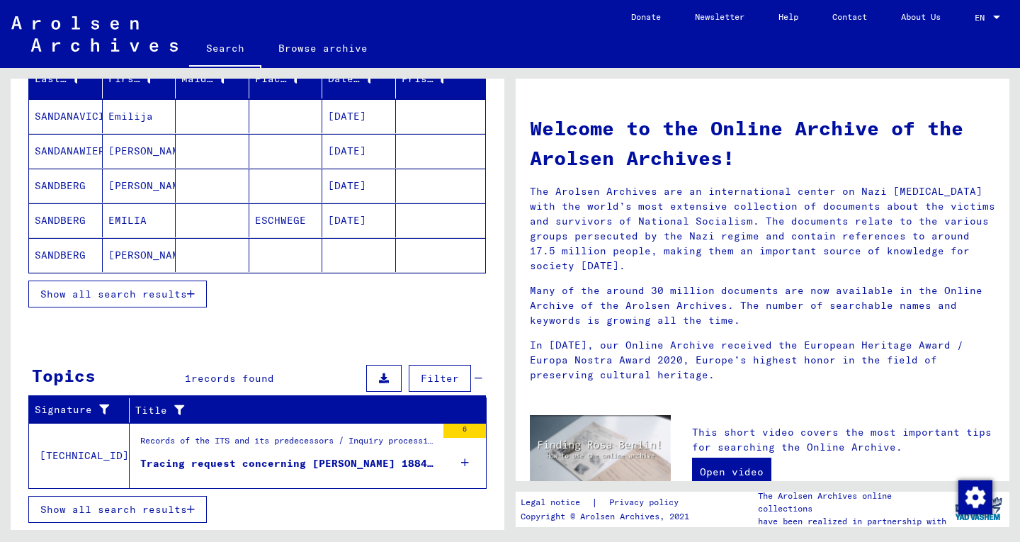
click at [352, 468] on div "Tracing request concerning [PERSON_NAME] 1884-00-00" at bounding box center [288, 463] width 296 height 15
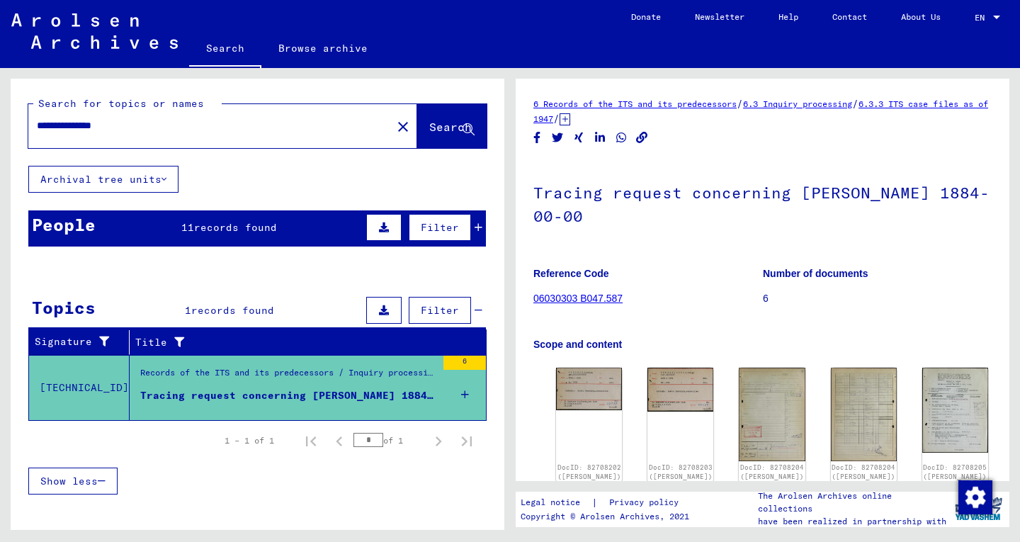
click at [592, 391] on img at bounding box center [589, 389] width 66 height 43
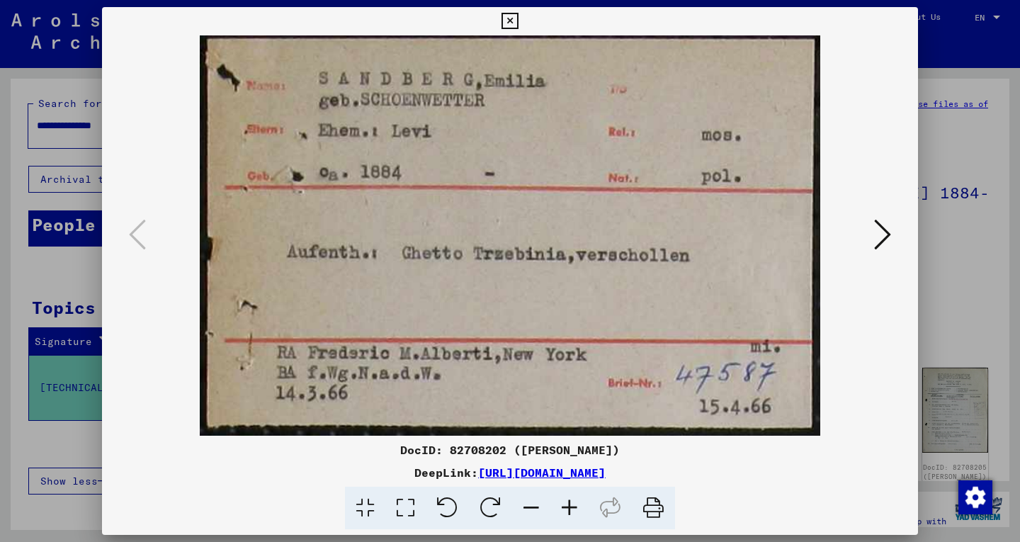
click at [958, 200] on div at bounding box center [510, 271] width 1020 height 542
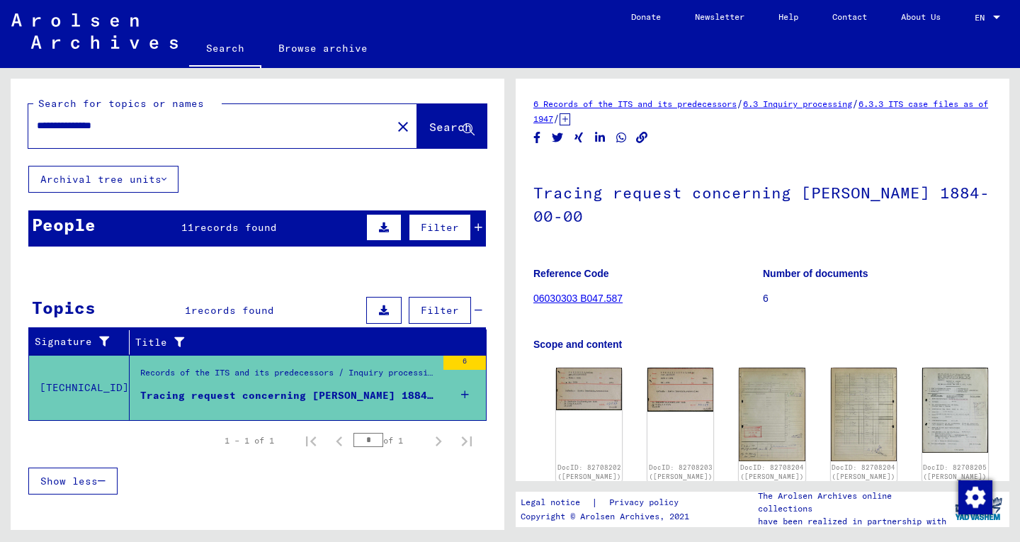
click at [288, 219] on div "People 11 records found Filter" at bounding box center [257, 228] width 458 height 36
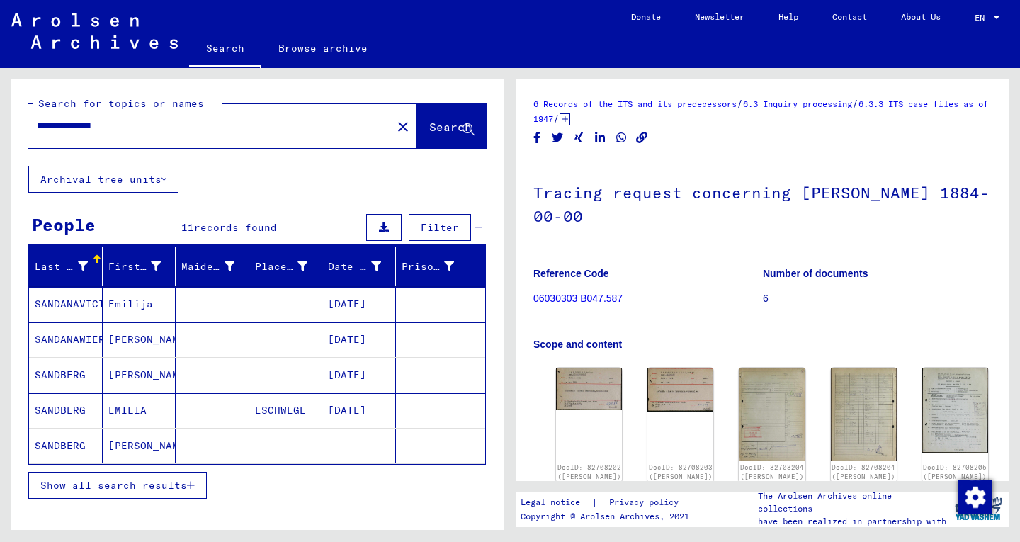
click at [193, 488] on icon "button" at bounding box center [191, 485] width 8 height 10
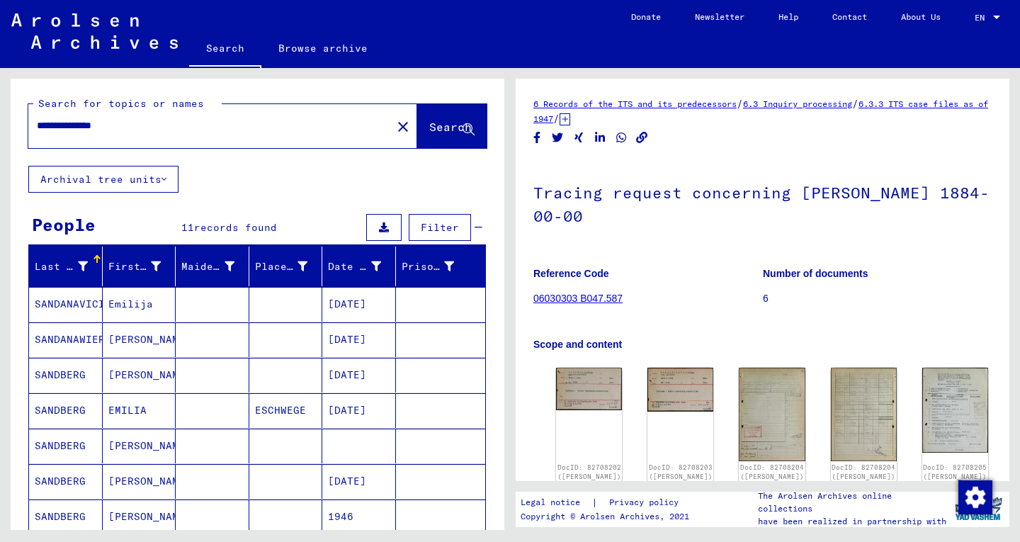
click at [115, 130] on input "**********" at bounding box center [210, 125] width 346 height 15
click at [121, 129] on input "**********" at bounding box center [210, 125] width 346 height 15
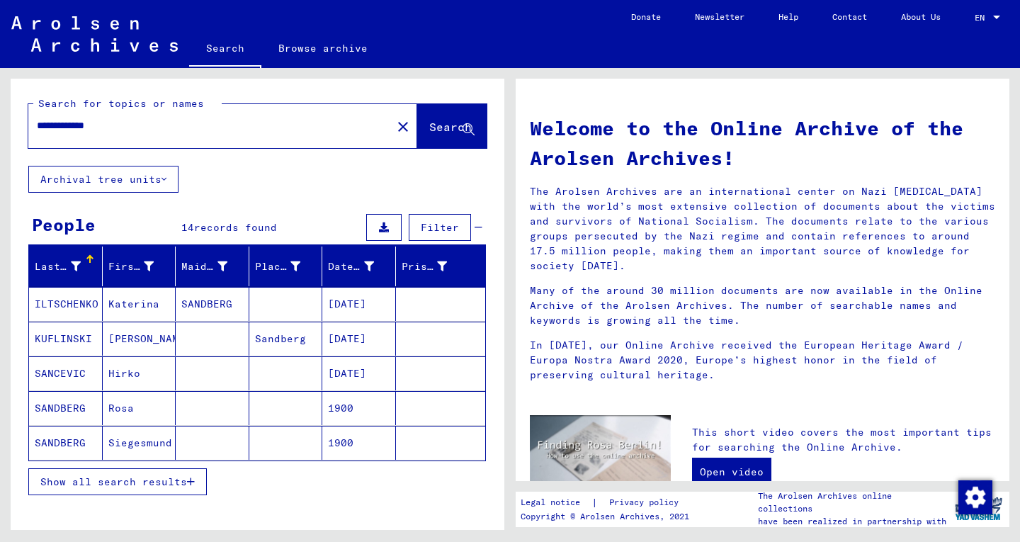
click at [183, 487] on button "Show all search results" at bounding box center [117, 481] width 179 height 27
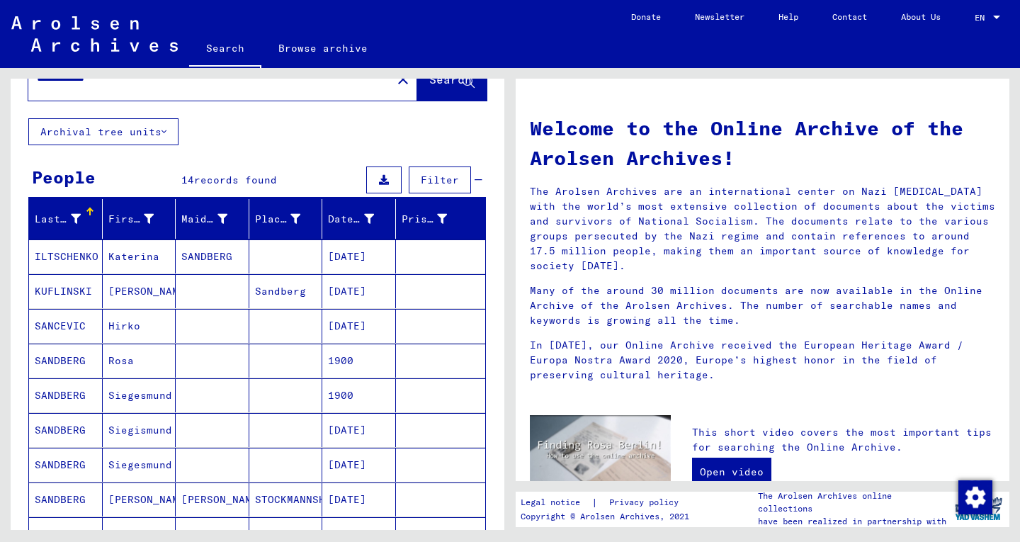
scroll to position [21, 0]
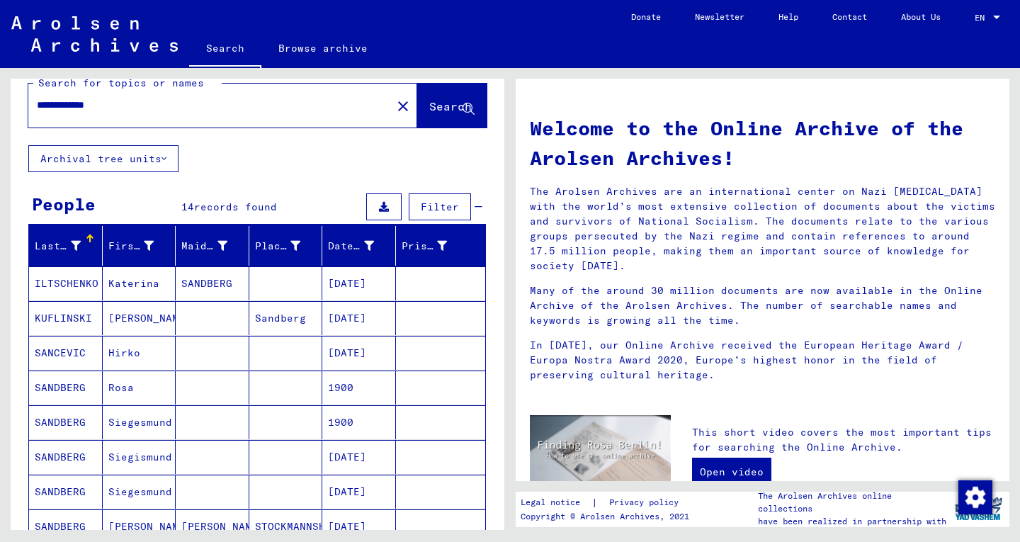
click at [261, 101] on input "**********" at bounding box center [206, 105] width 338 height 15
type input "**********"
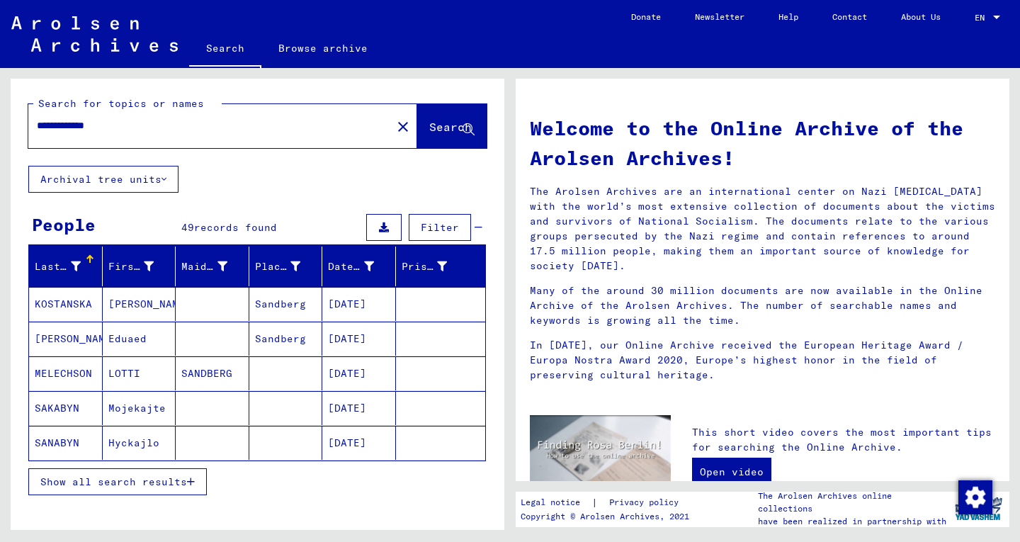
click at [204, 490] on button "Show all search results" at bounding box center [117, 481] width 179 height 27
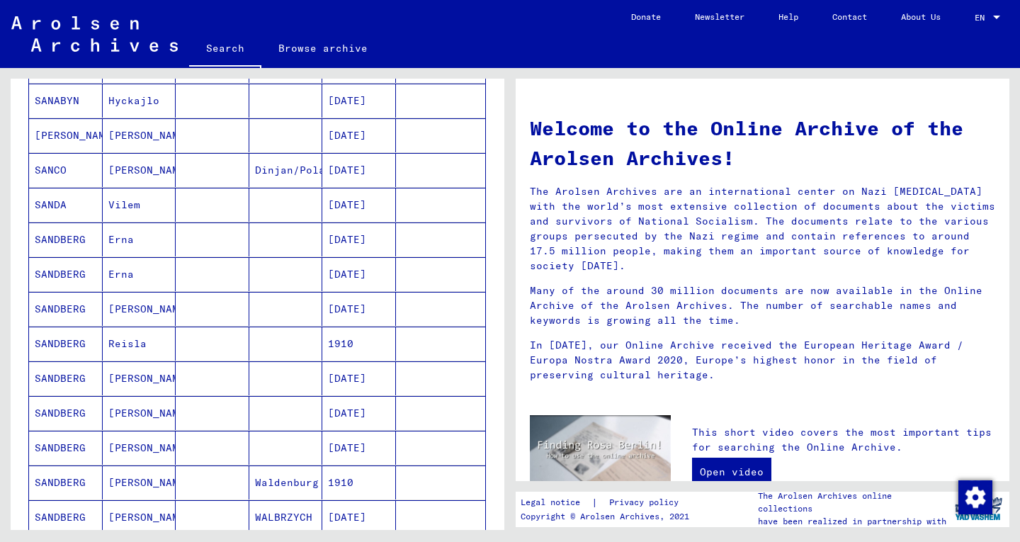
scroll to position [345, 0]
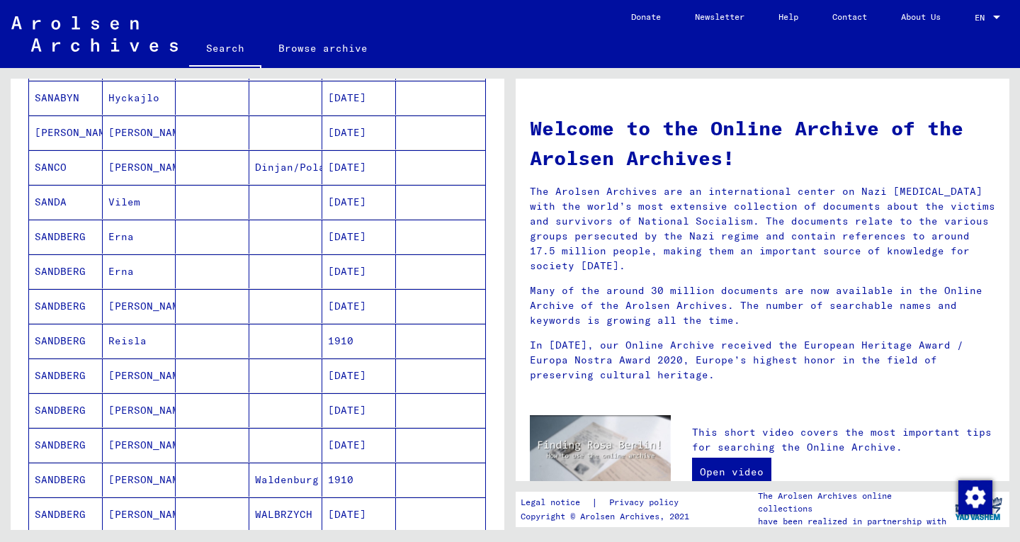
click at [361, 243] on mat-cell "[DATE]" at bounding box center [359, 237] width 74 height 34
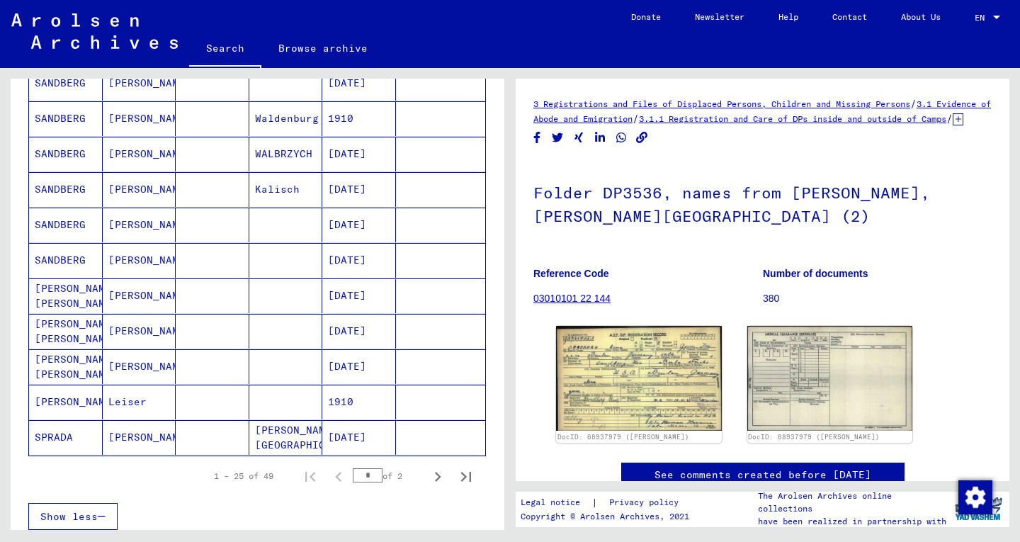
scroll to position [720, 0]
